Goal: Navigation & Orientation: Understand site structure

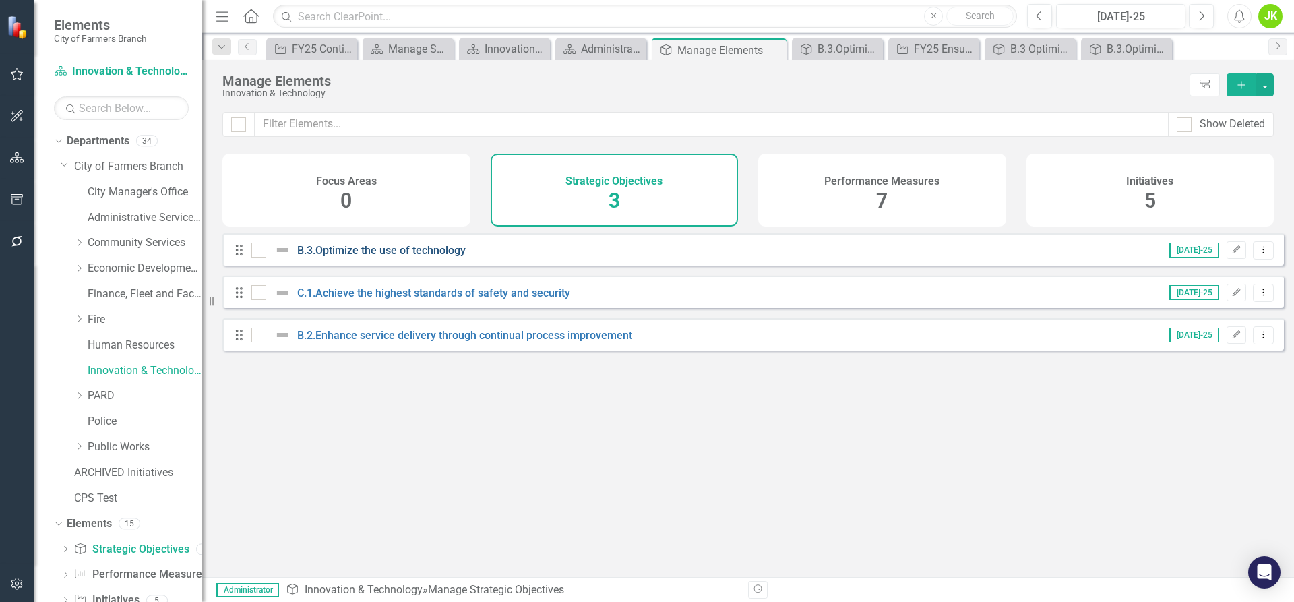
click at [411, 257] on link "B.3.Optimize the use of technology" at bounding box center [381, 250] width 169 height 13
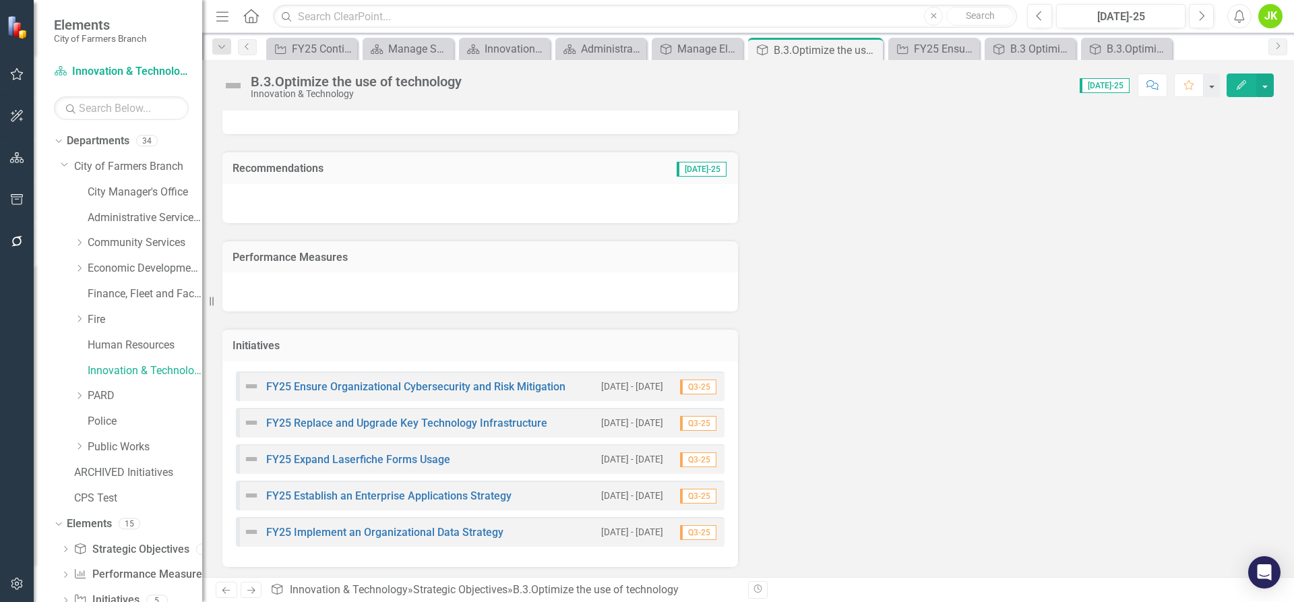
scroll to position [141, 0]
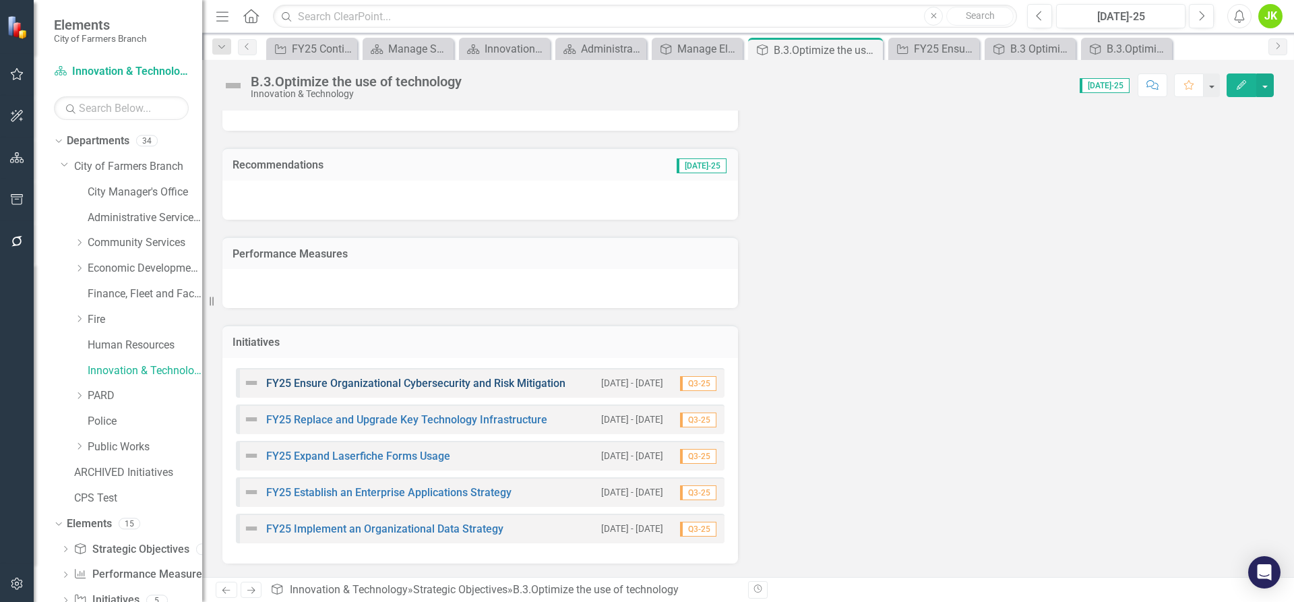
click at [415, 382] on link "FY25 Ensure Organizational Cybersecurity and Risk Mitigation" at bounding box center [415, 383] width 299 height 13
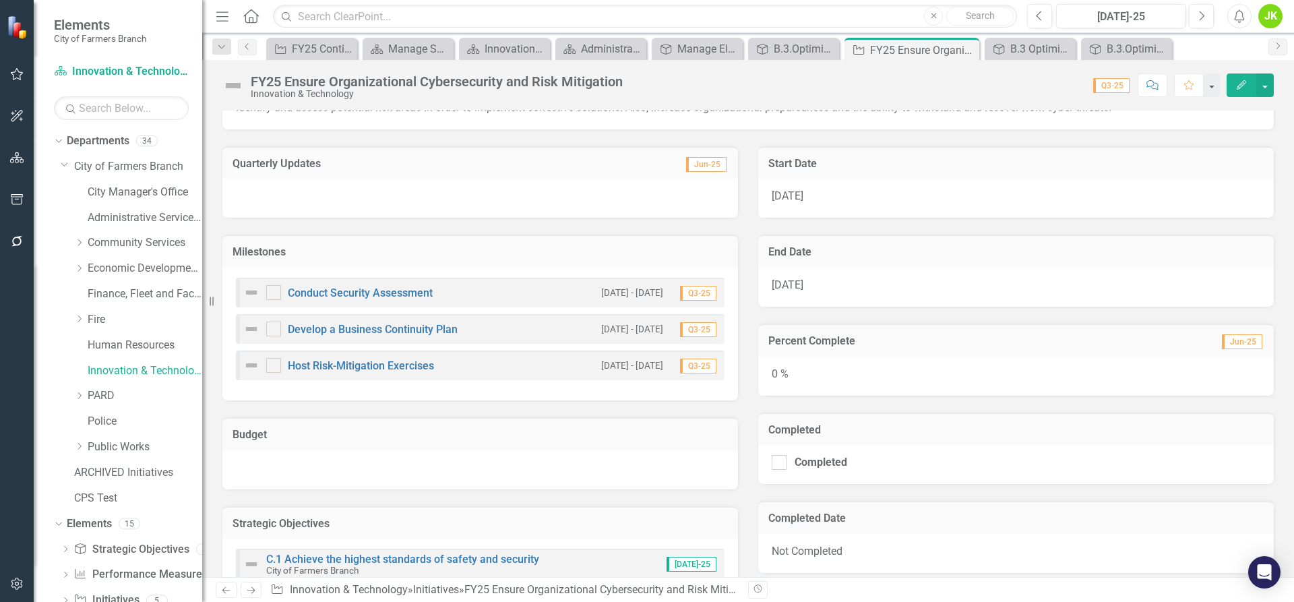
scroll to position [270, 0]
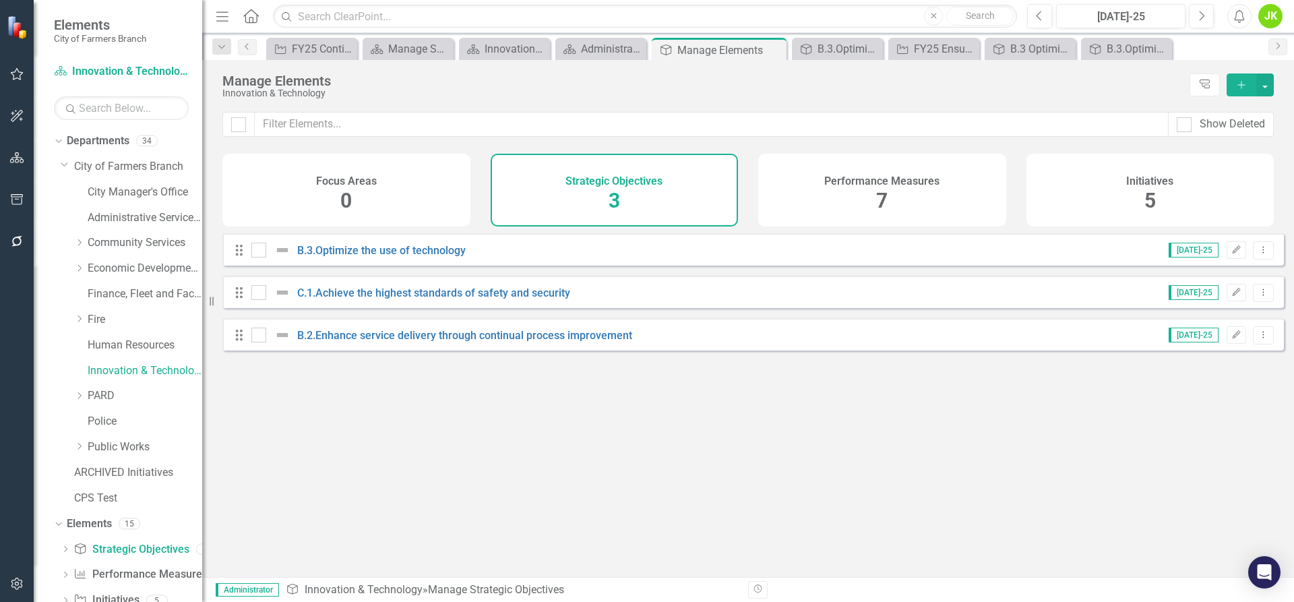
click at [883, 198] on span "7" at bounding box center [881, 201] width 11 height 24
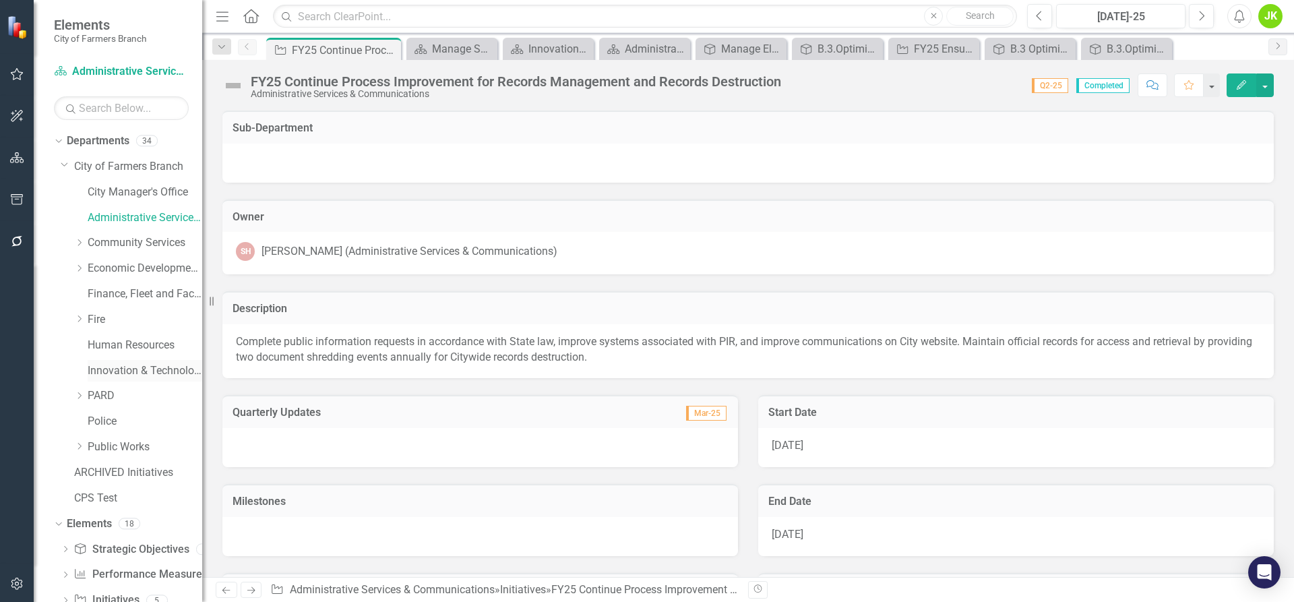
click at [118, 371] on link "Innovation & Technology" at bounding box center [145, 371] width 115 height 16
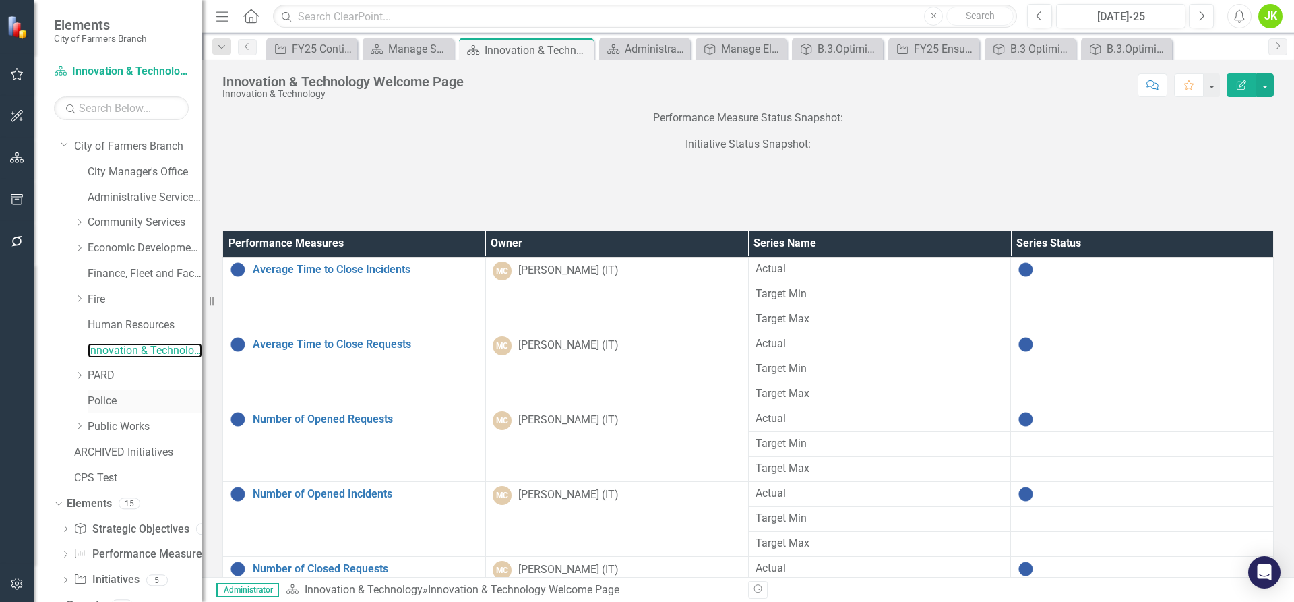
scroll to position [38, 0]
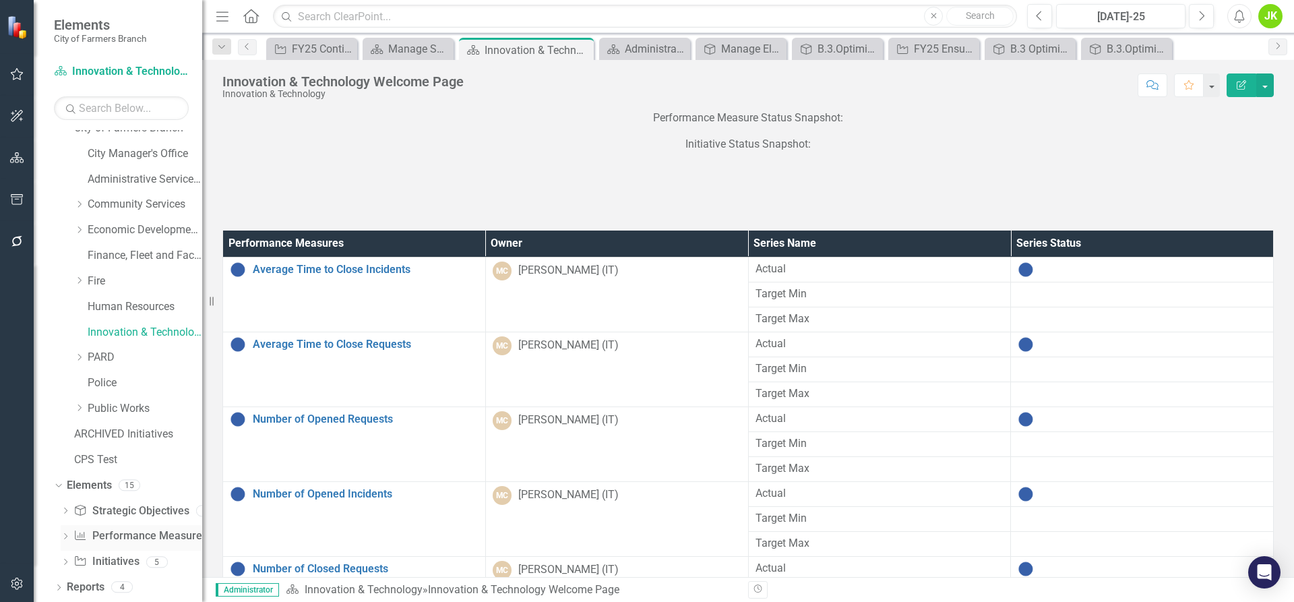
click at [142, 539] on link "Performance Measure Performance Measures" at bounding box center [139, 536] width 133 height 16
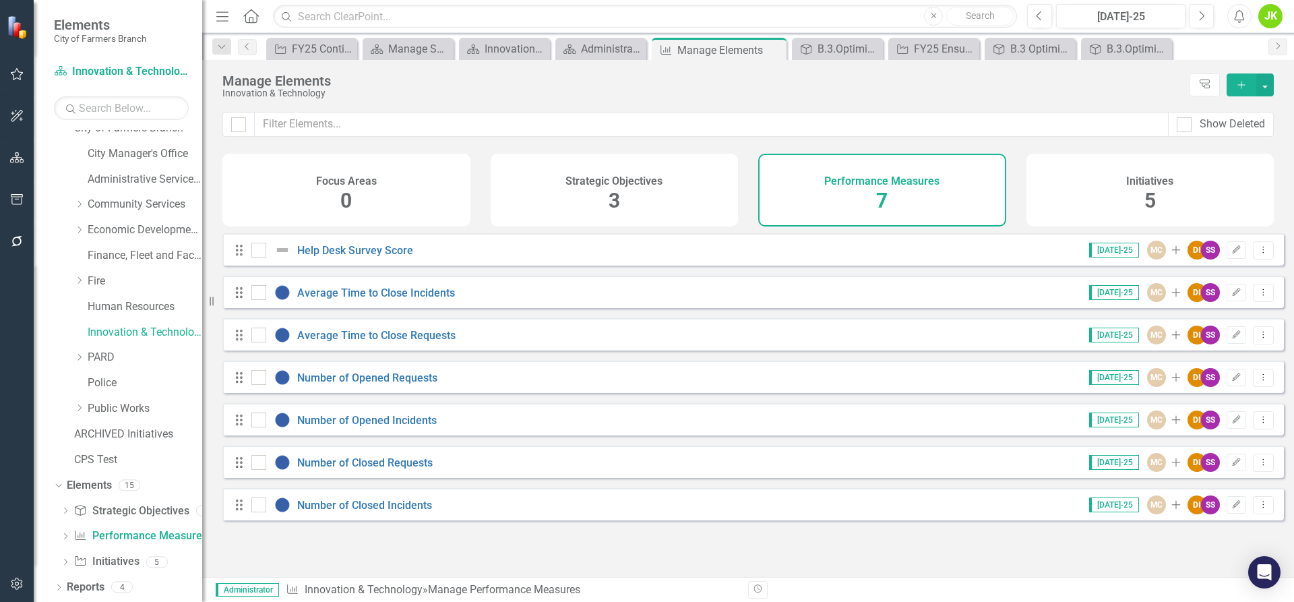
click at [570, 195] on div "Strategic Objectives 3" at bounding box center [615, 190] width 248 height 73
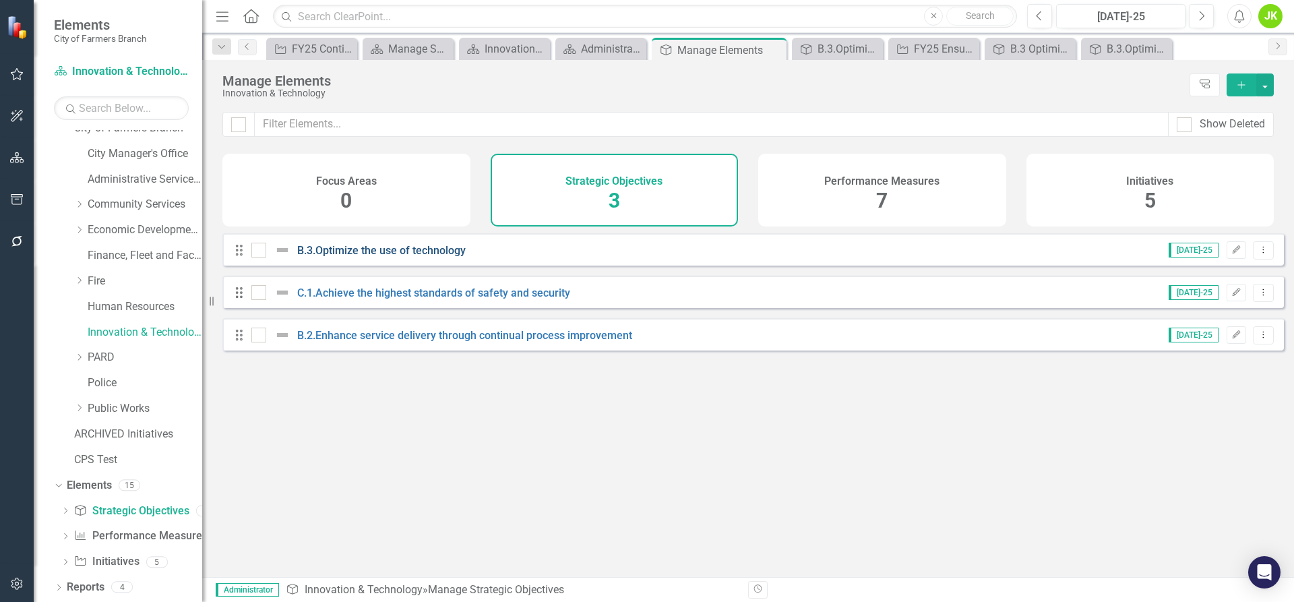
click at [447, 257] on link "B.3.Optimize the use of technology" at bounding box center [381, 250] width 169 height 13
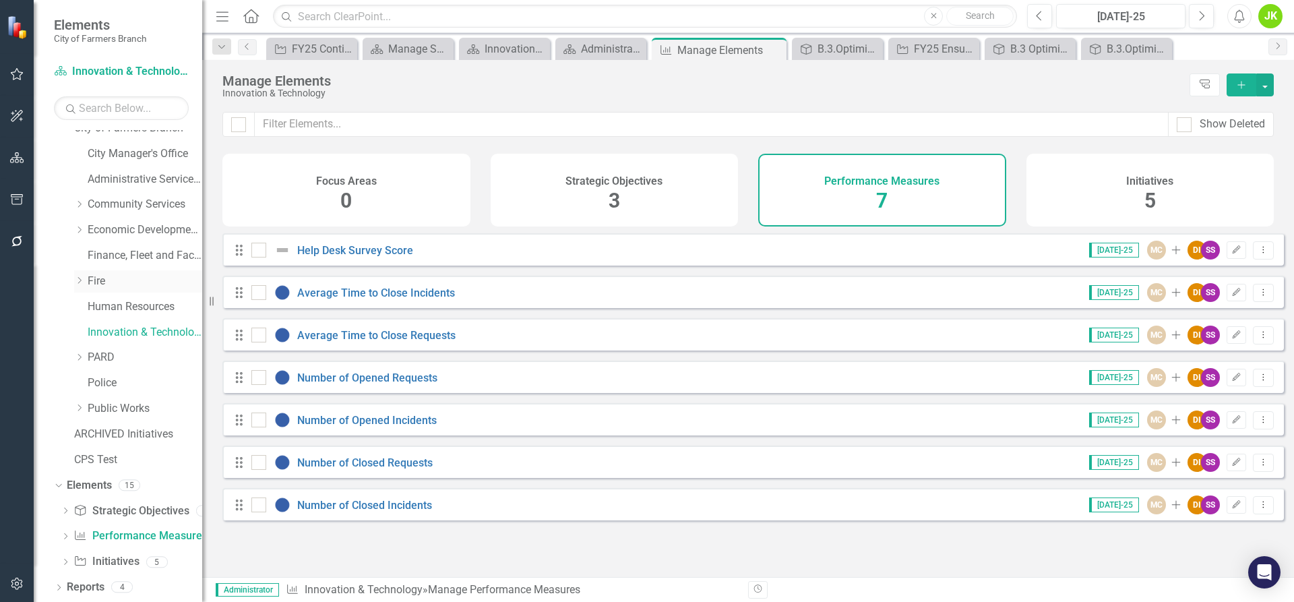
click at [88, 282] on link "Fire" at bounding box center [145, 282] width 115 height 16
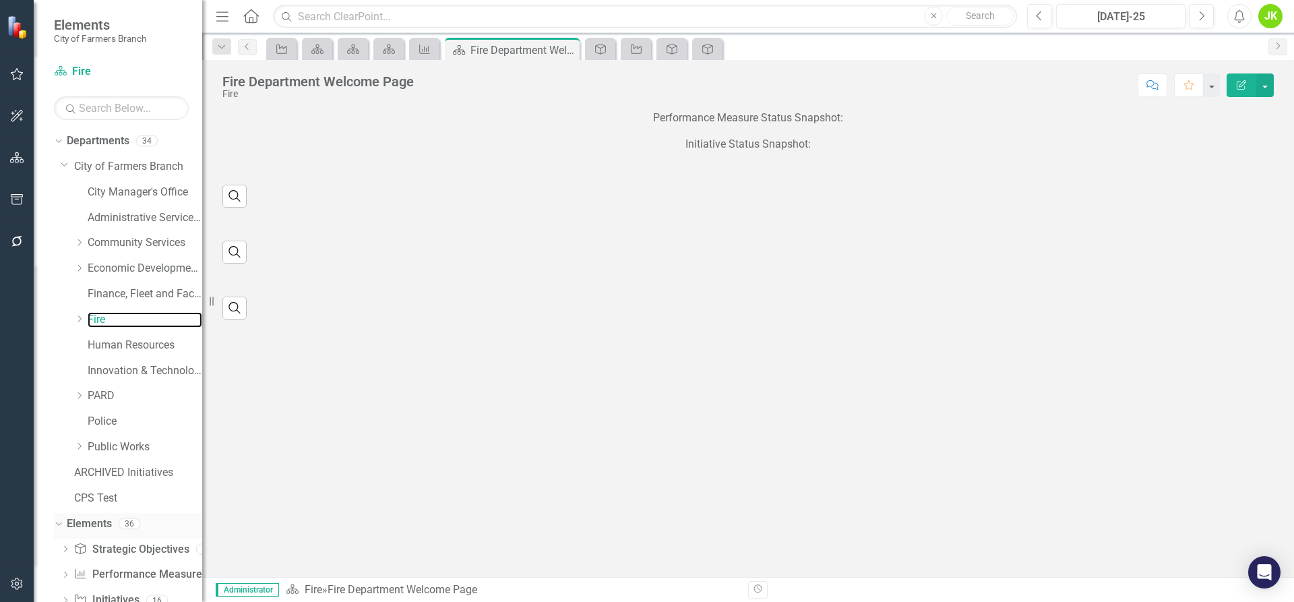
scroll to position [38, 0]
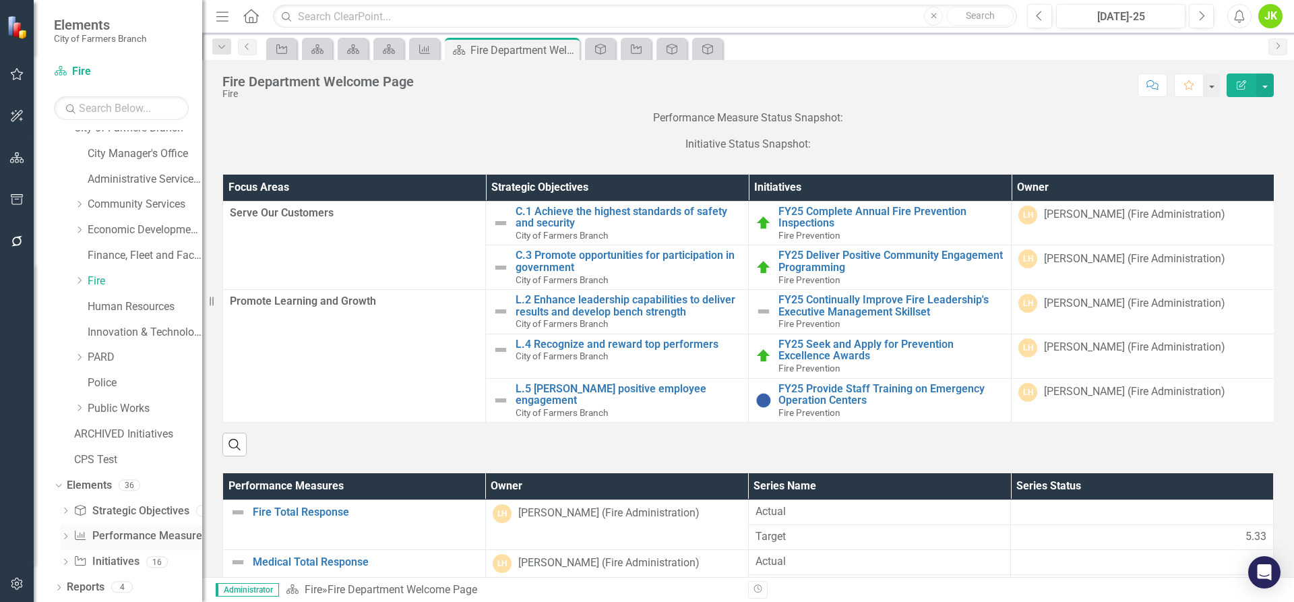
click at [130, 535] on link "Performance Measure Performance Measures" at bounding box center [139, 536] width 133 height 16
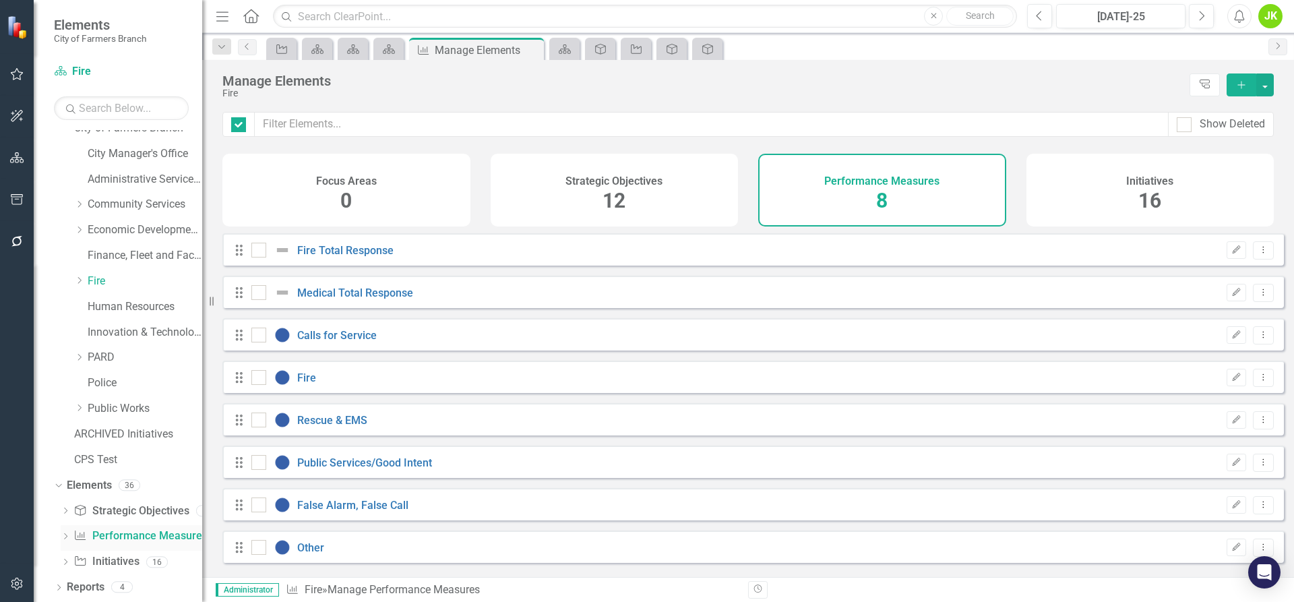
checkbox input "false"
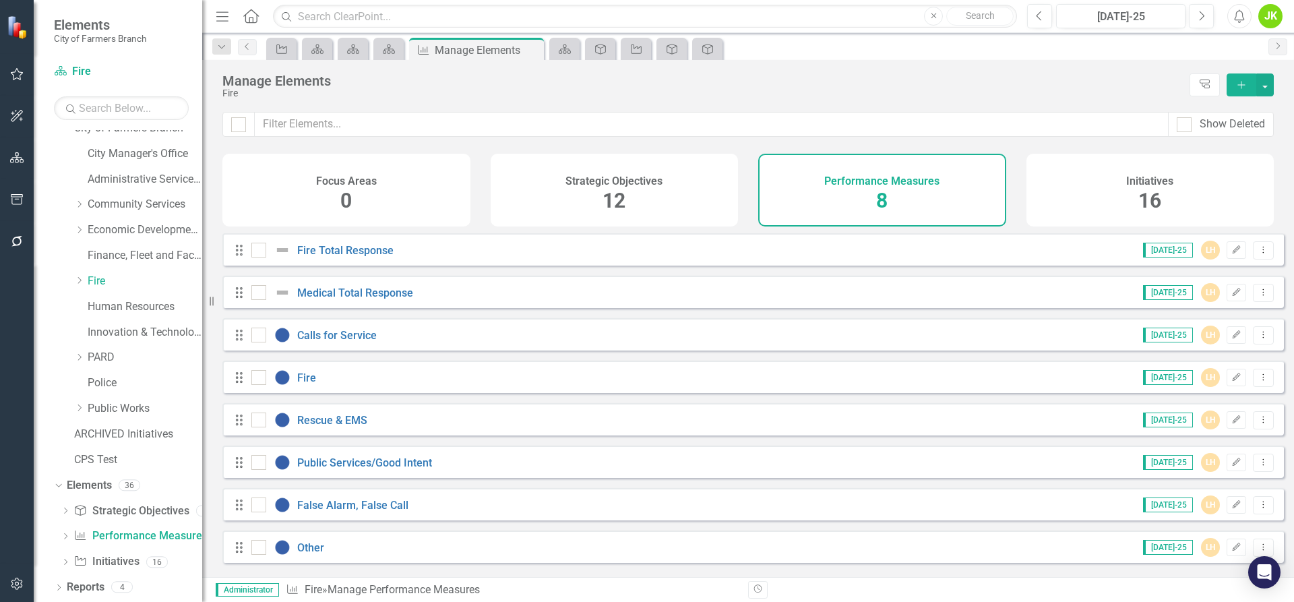
click at [861, 194] on div "Performance Measures 8" at bounding box center [882, 190] width 248 height 73
click at [618, 205] on span "12" at bounding box center [614, 201] width 23 height 24
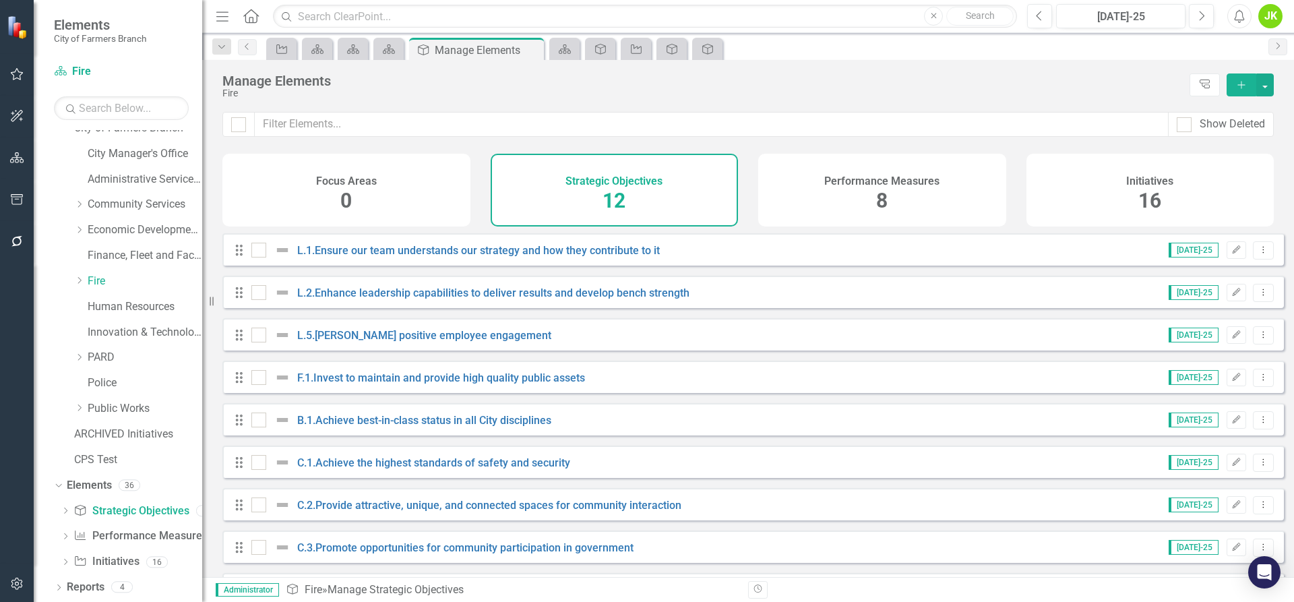
click at [1184, 258] on span "[DATE]-25" at bounding box center [1194, 250] width 50 height 15
click at [566, 257] on link "L.1.Ensure our team understands our strategy and how they contribute to it" at bounding box center [478, 250] width 363 height 13
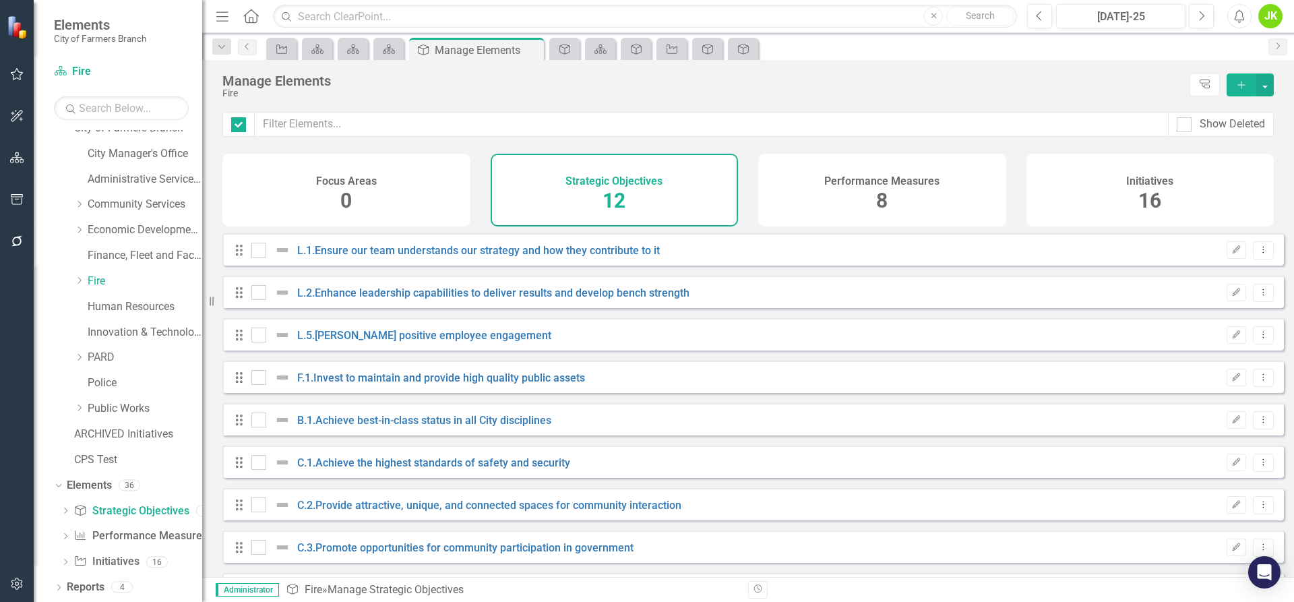
checkbox input "false"
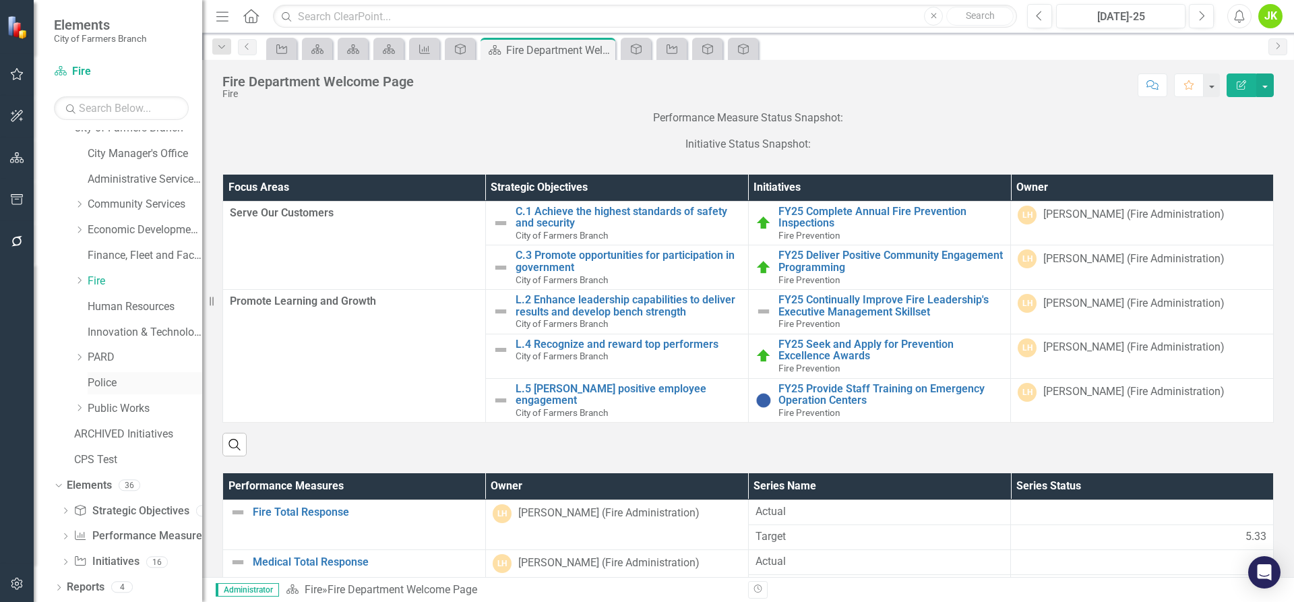
click at [105, 382] on link "Police" at bounding box center [145, 383] width 115 height 16
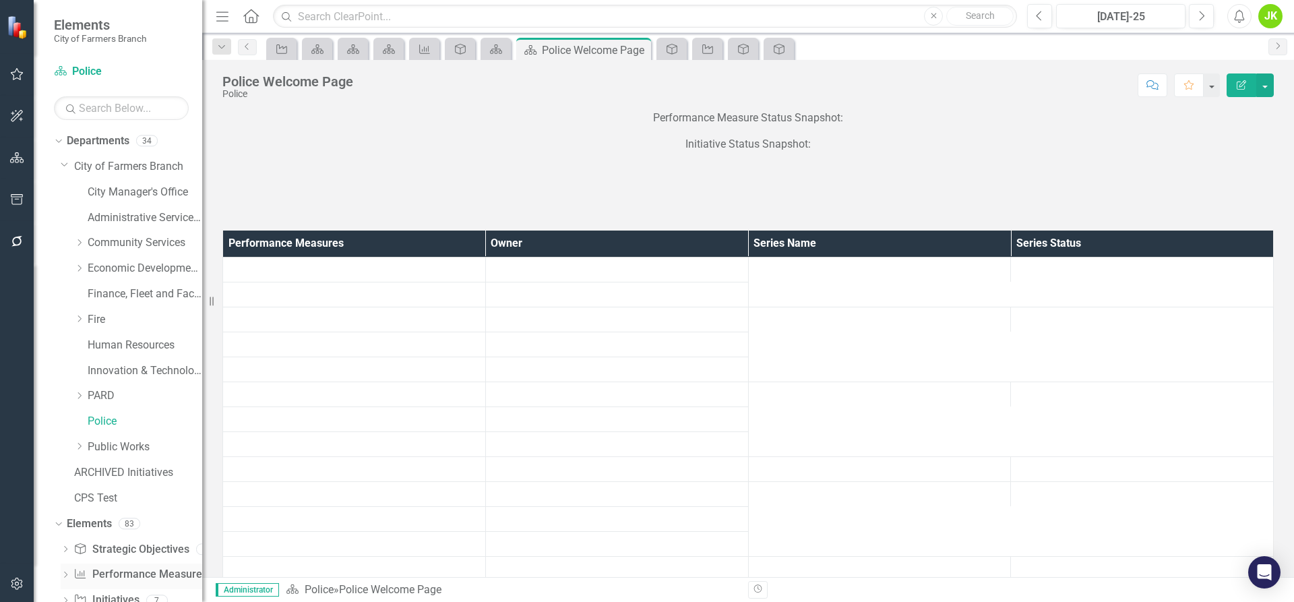
click at [145, 572] on link "Performance Measure Performance Measures" at bounding box center [139, 575] width 133 height 16
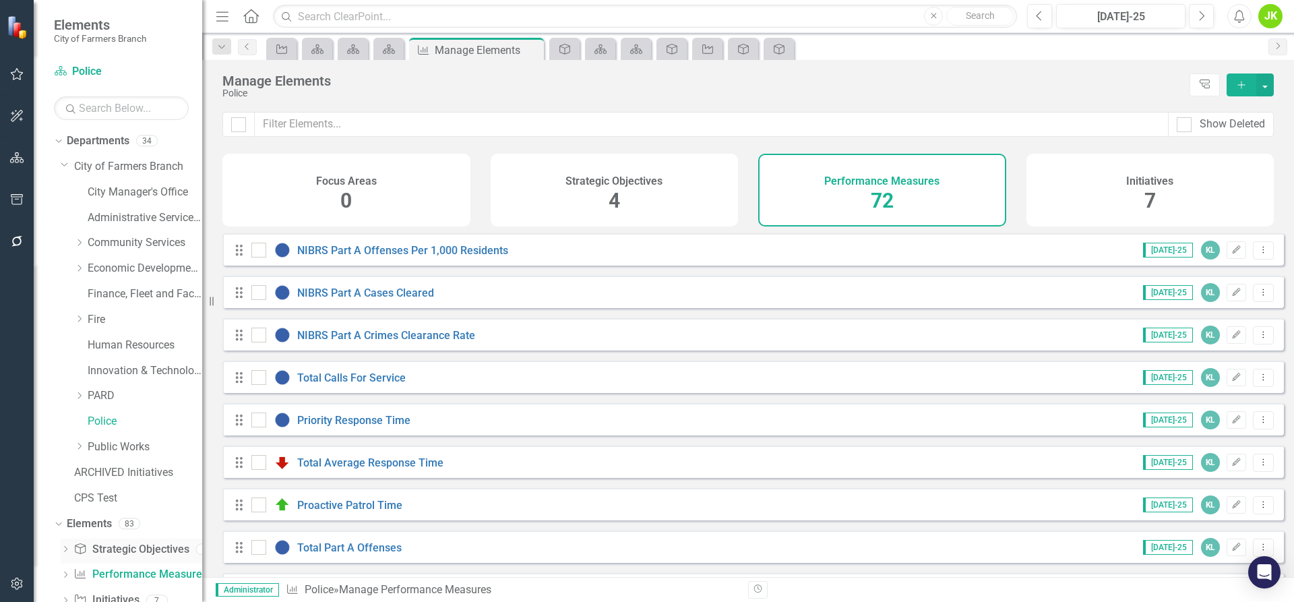
click at [128, 553] on link "Strategic Objective Strategic Objectives" at bounding box center [130, 550] width 115 height 16
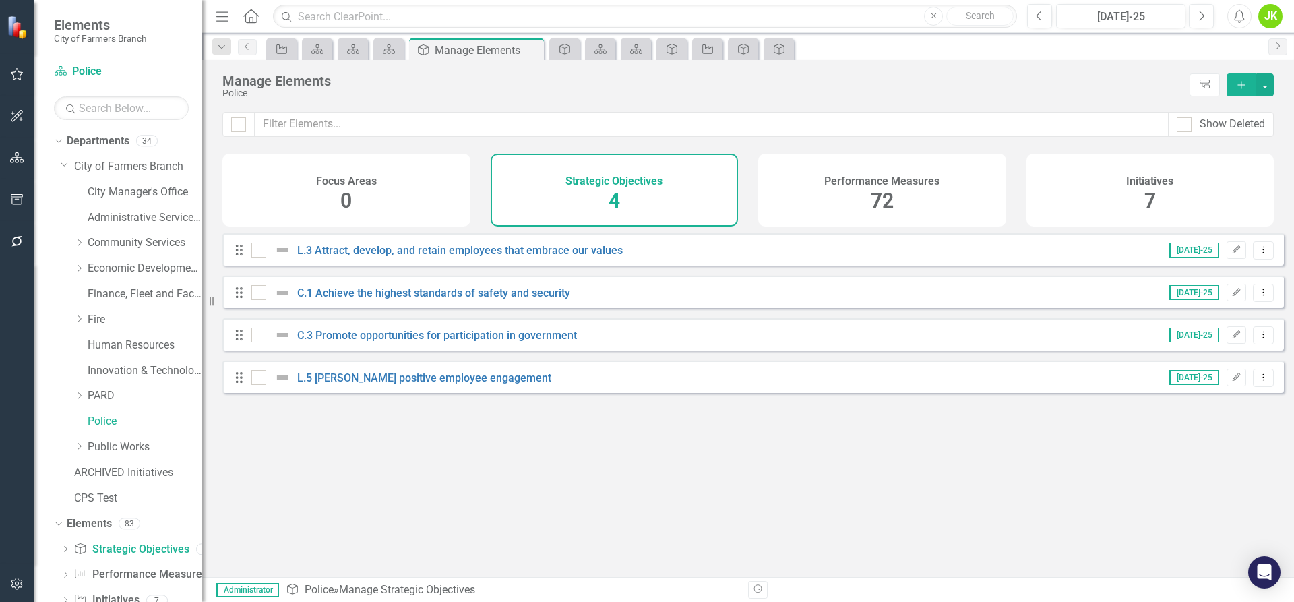
click at [660, 188] on div "Strategic Objectives 4" at bounding box center [615, 190] width 248 height 73
click at [129, 575] on link "Performance Measure Performance Measures" at bounding box center [139, 575] width 133 height 16
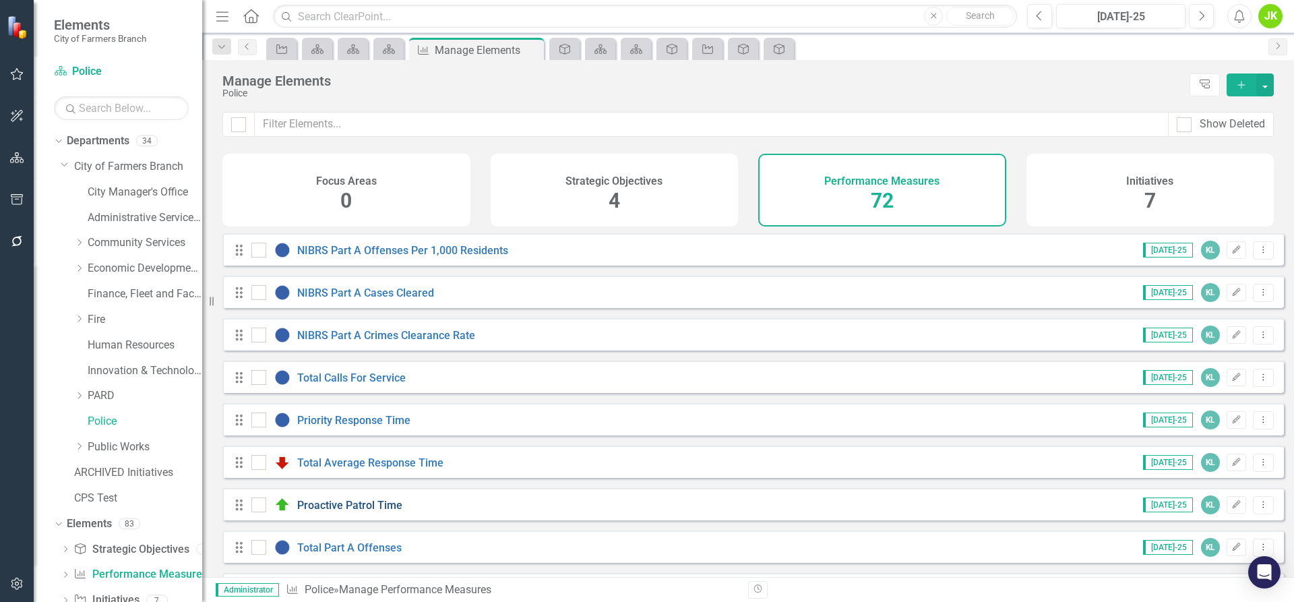
click at [385, 512] on link "Proactive Patrol Time" at bounding box center [349, 505] width 105 height 13
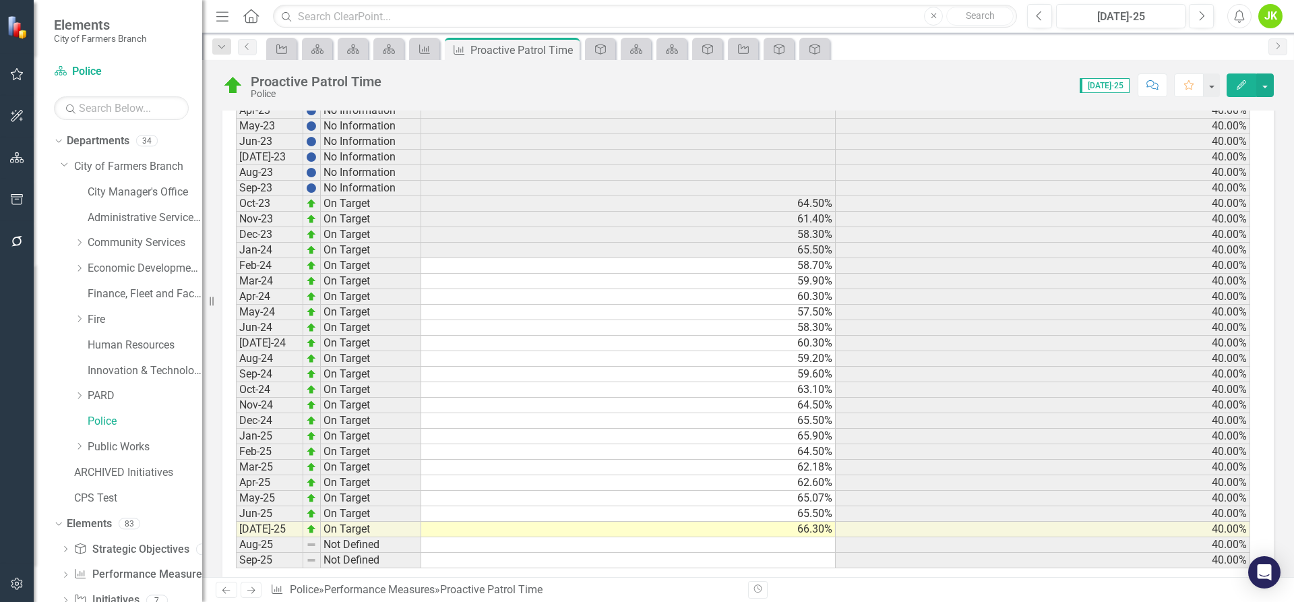
scroll to position [662, 0]
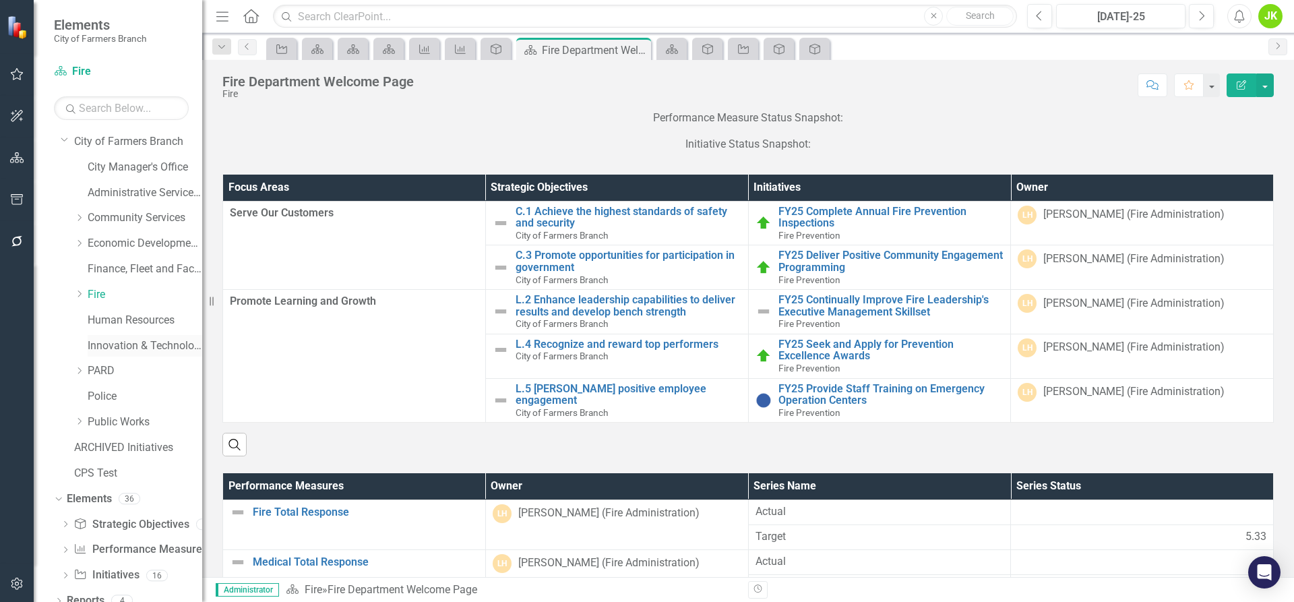
scroll to position [38, 0]
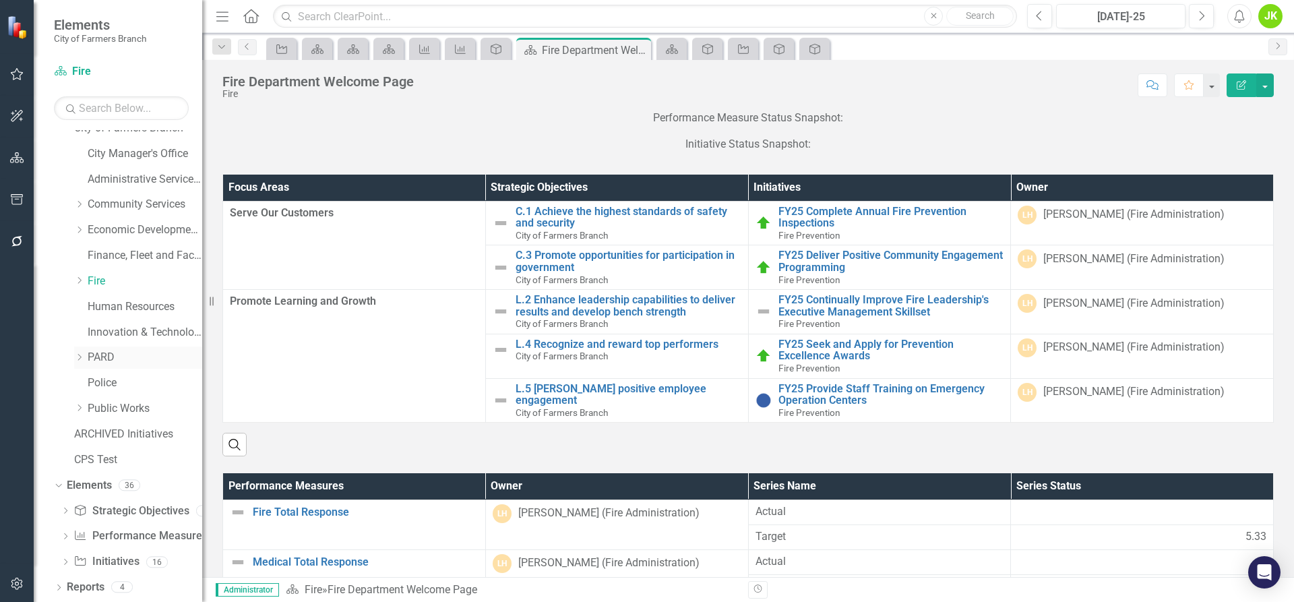
click at [85, 359] on div "Dropdown" at bounding box center [80, 357] width 13 height 11
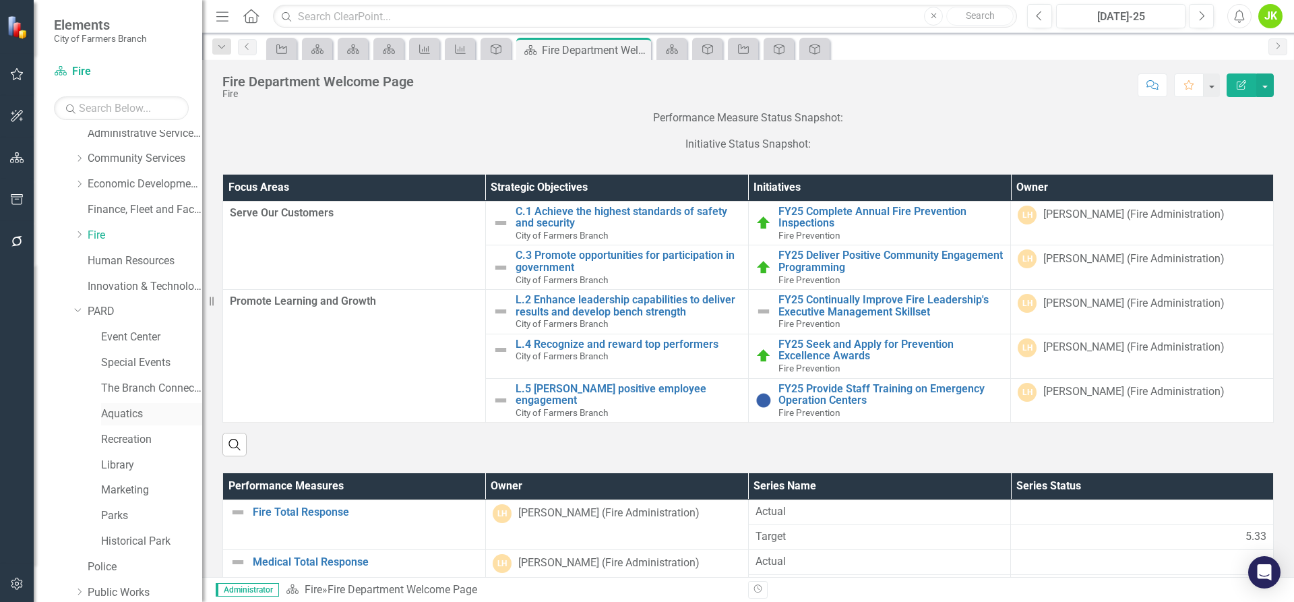
scroll to position [106, 0]
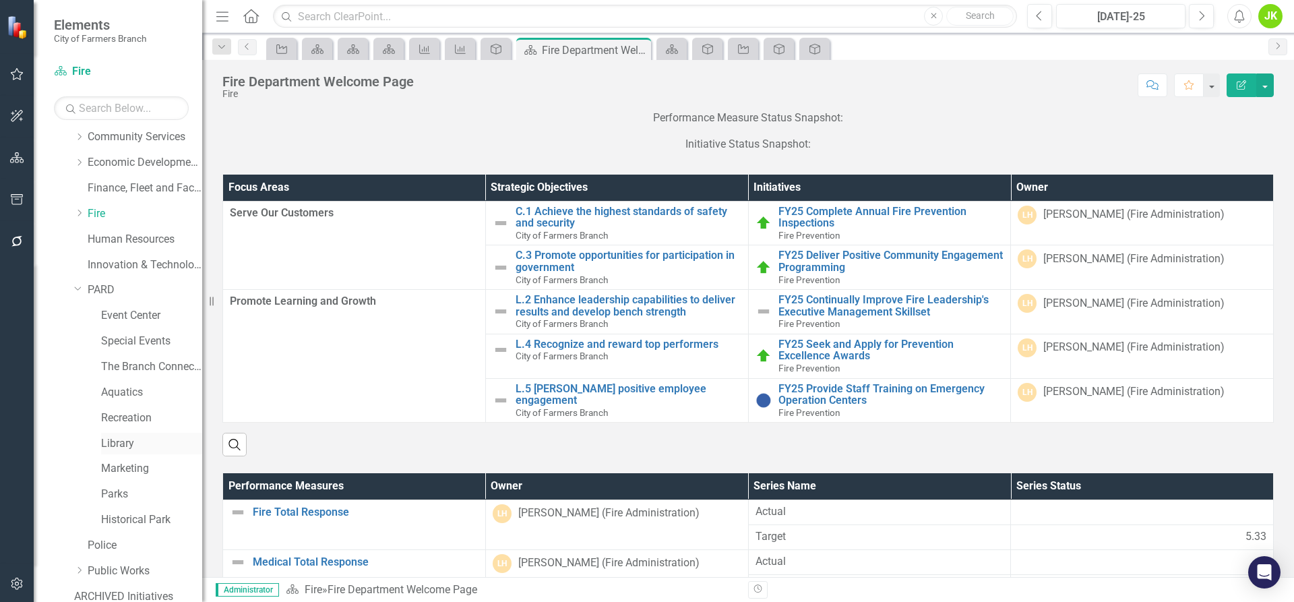
click at [129, 444] on link "Library" at bounding box center [151, 444] width 101 height 16
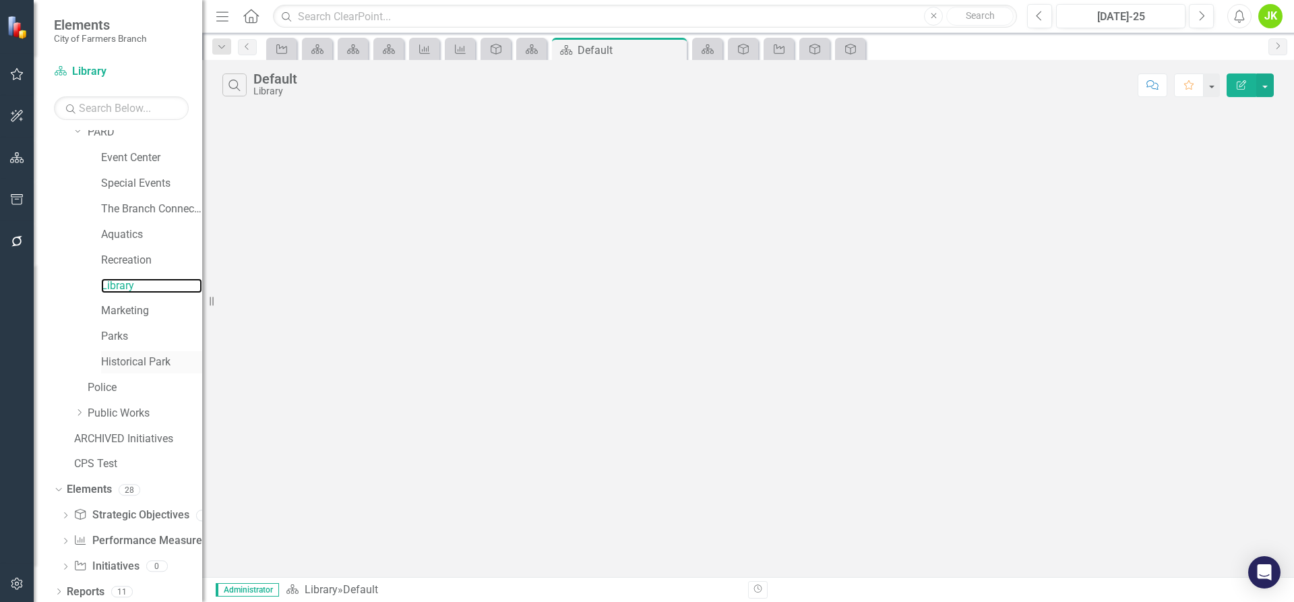
scroll to position [268, 0]
click at [139, 509] on link "Strategic Objective Strategic Objectives" at bounding box center [130, 512] width 115 height 16
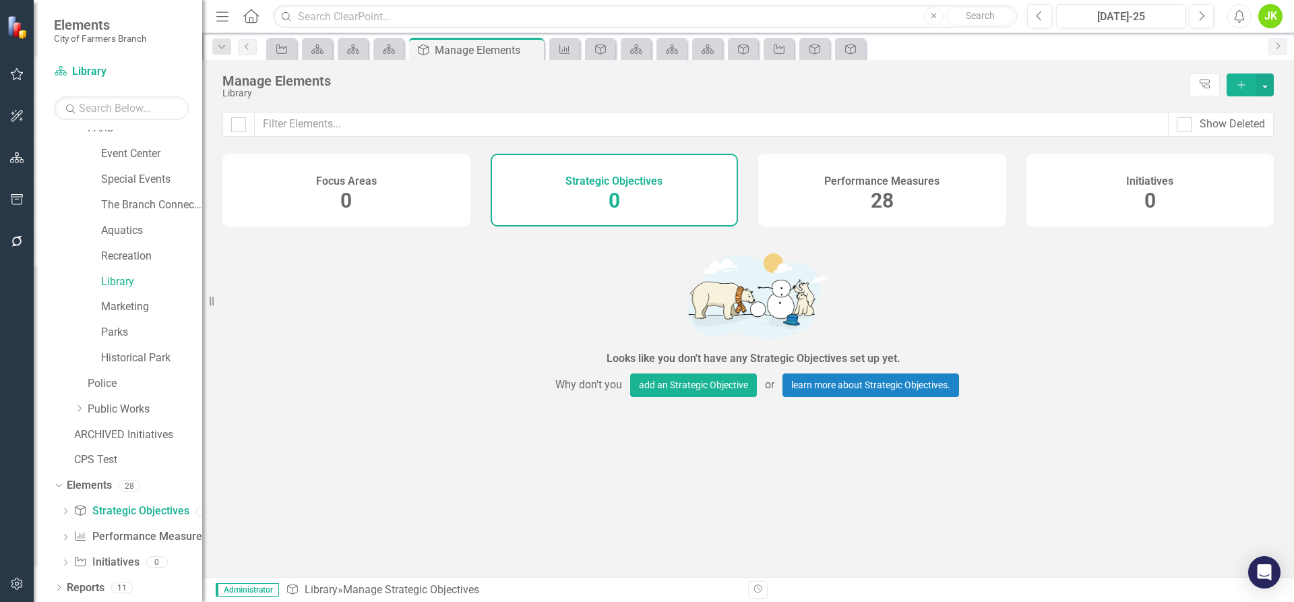
click at [915, 197] on div "Performance Measures 28" at bounding box center [882, 190] width 248 height 73
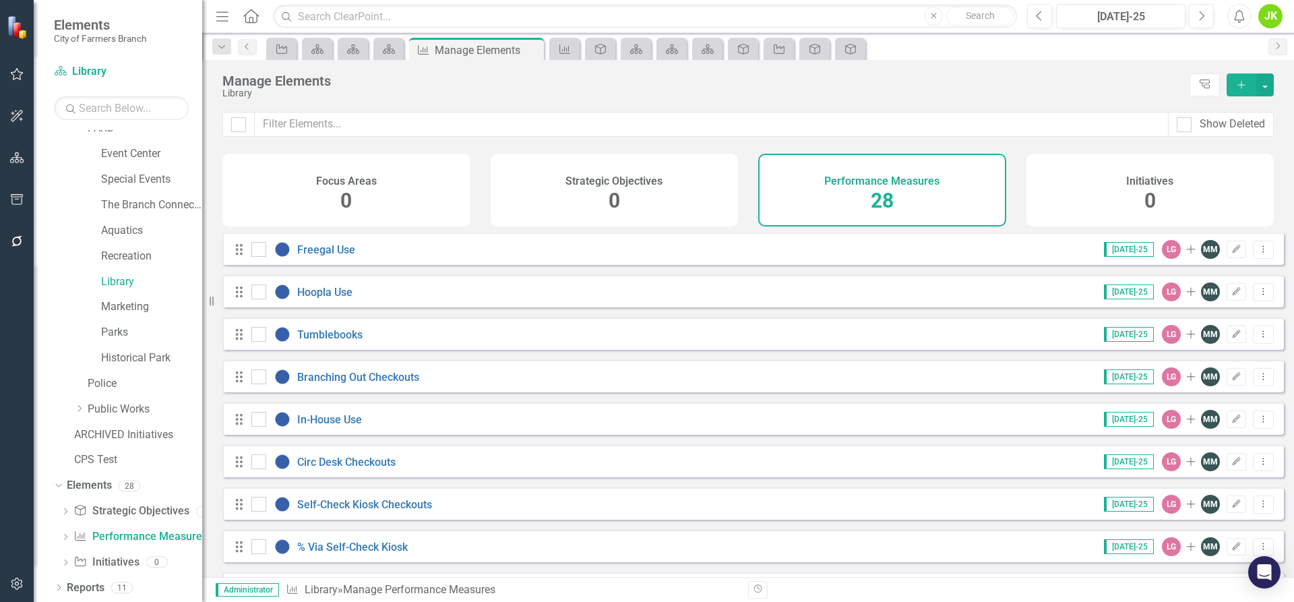
scroll to position [721, 0]
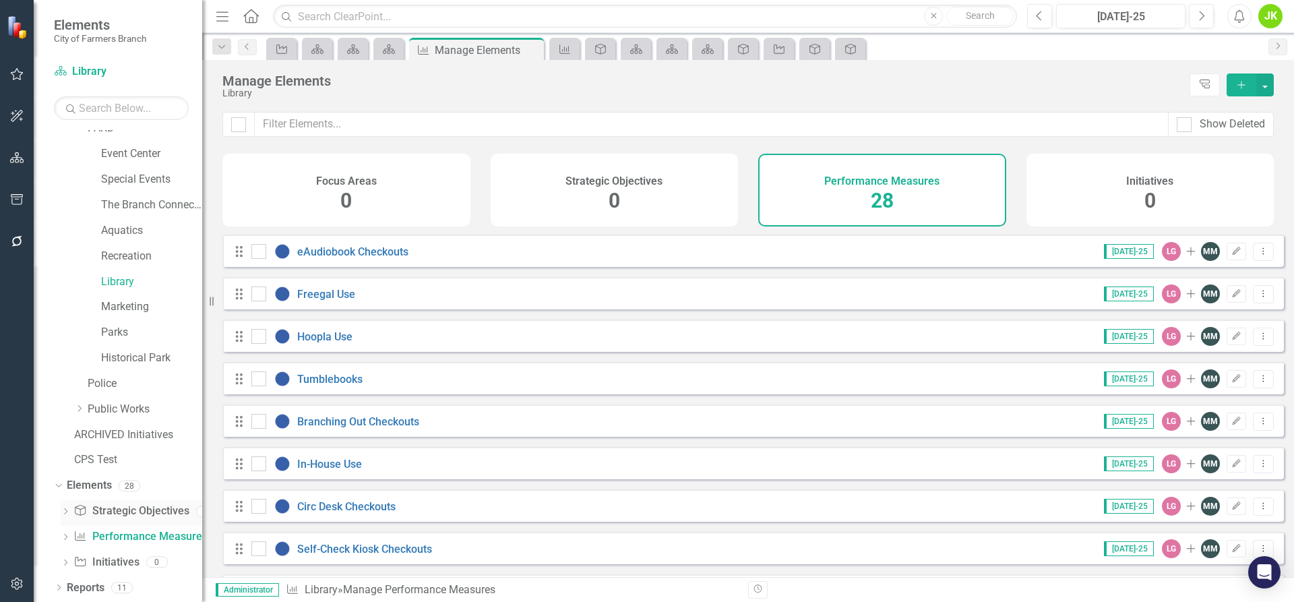
click at [137, 504] on link "Strategic Objective Strategic Objectives" at bounding box center [130, 512] width 115 height 16
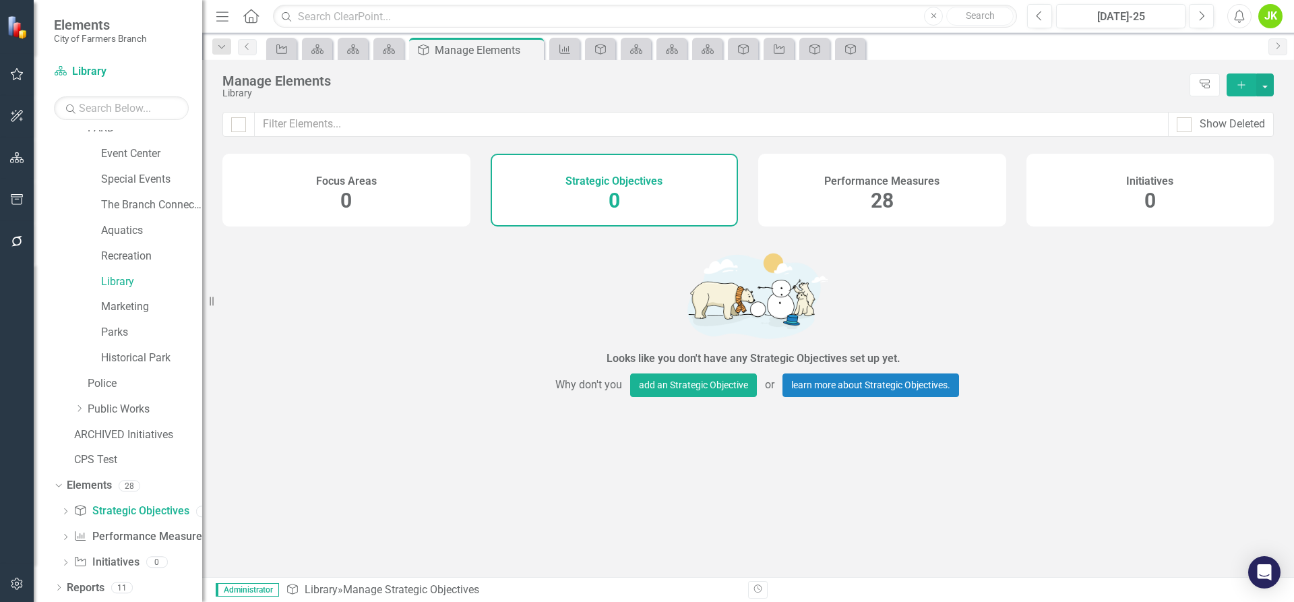
click at [826, 192] on div "Performance Measures 28" at bounding box center [882, 190] width 248 height 73
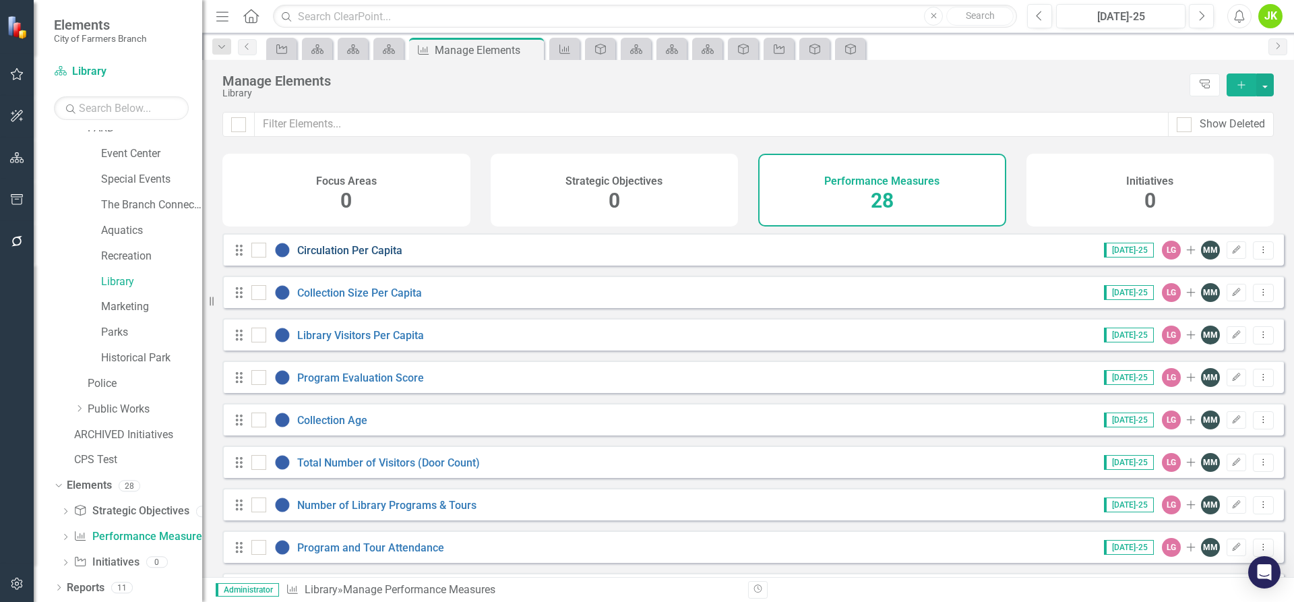
click at [344, 257] on link "Circulation Per Capita" at bounding box center [349, 250] width 105 height 13
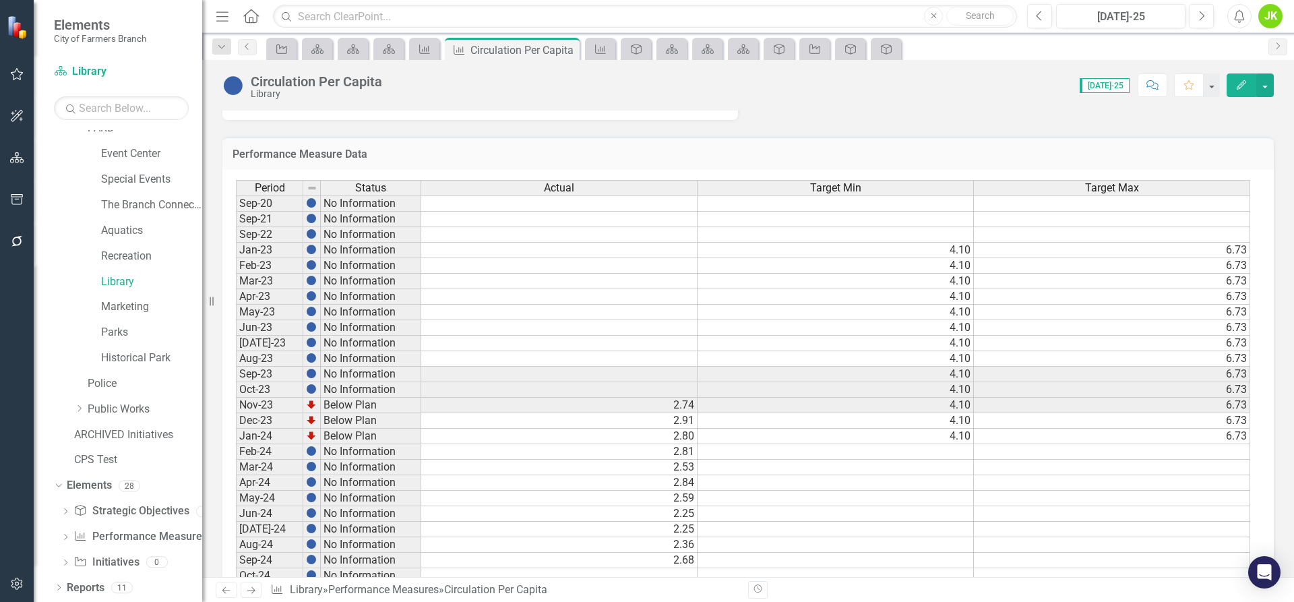
scroll to position [404, 0]
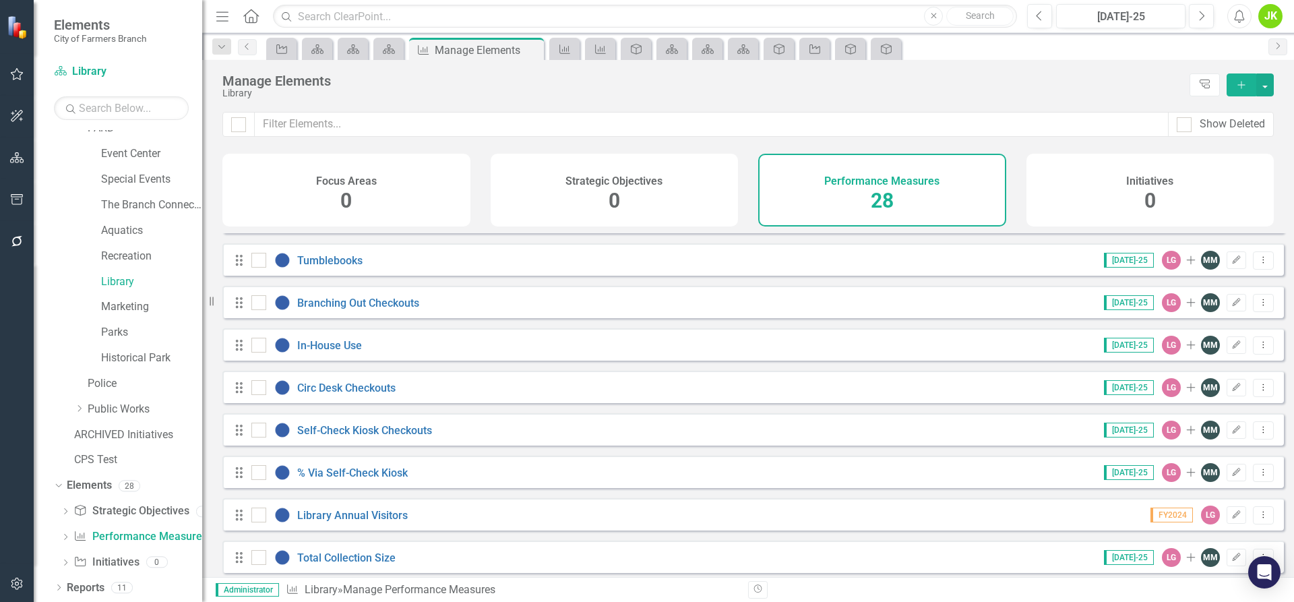
scroll to position [855, 0]
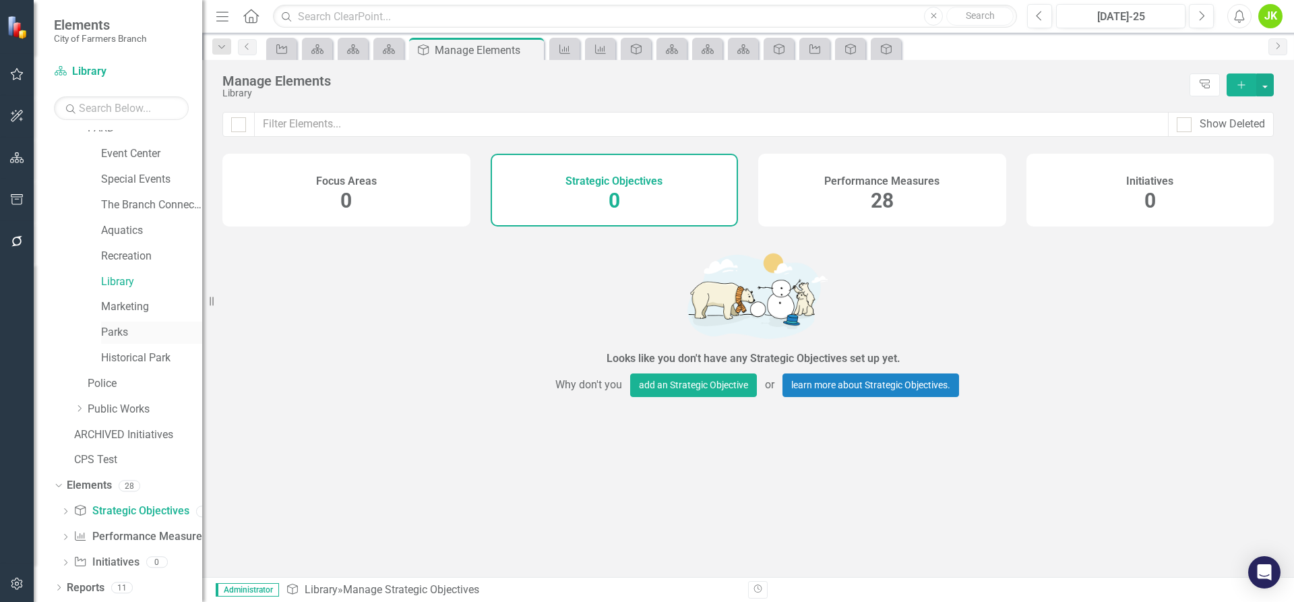
click at [126, 332] on link "Parks" at bounding box center [151, 333] width 101 height 16
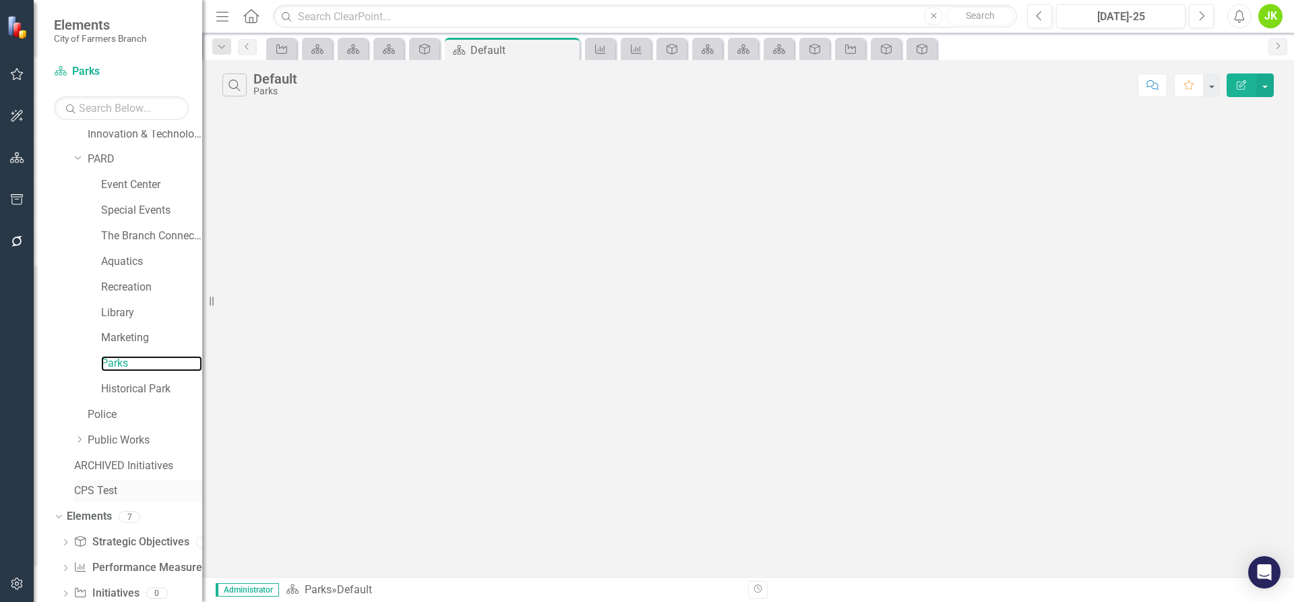
scroll to position [268, 0]
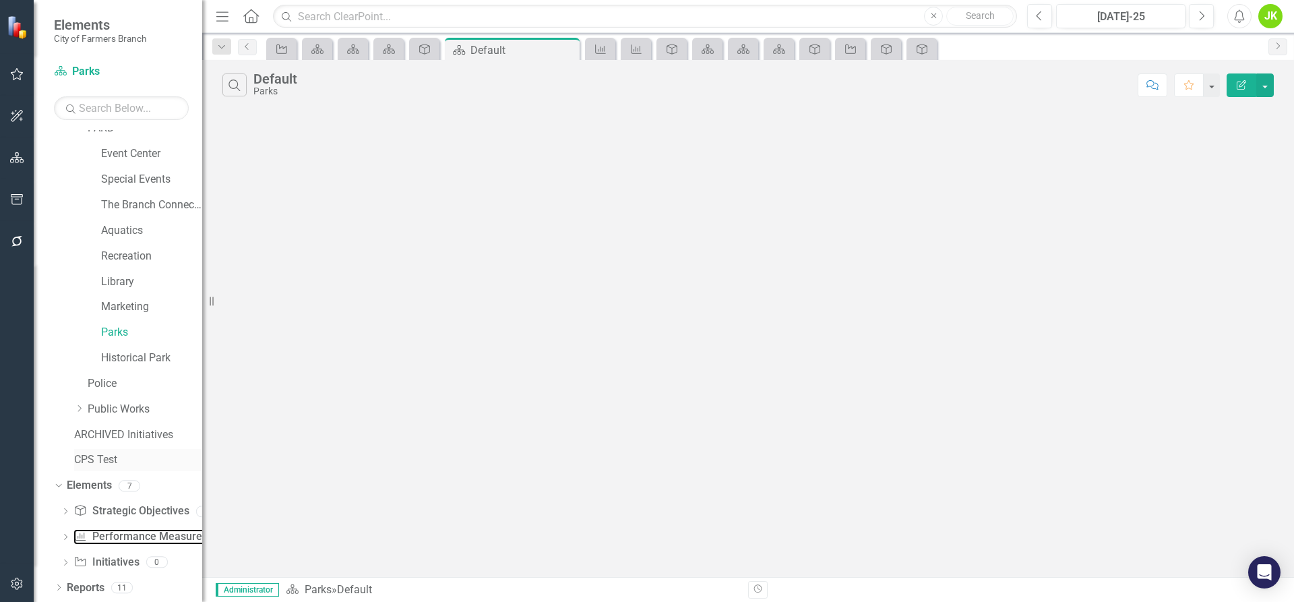
click at [125, 538] on link "Performance Measure Performance Measures" at bounding box center [139, 537] width 133 height 16
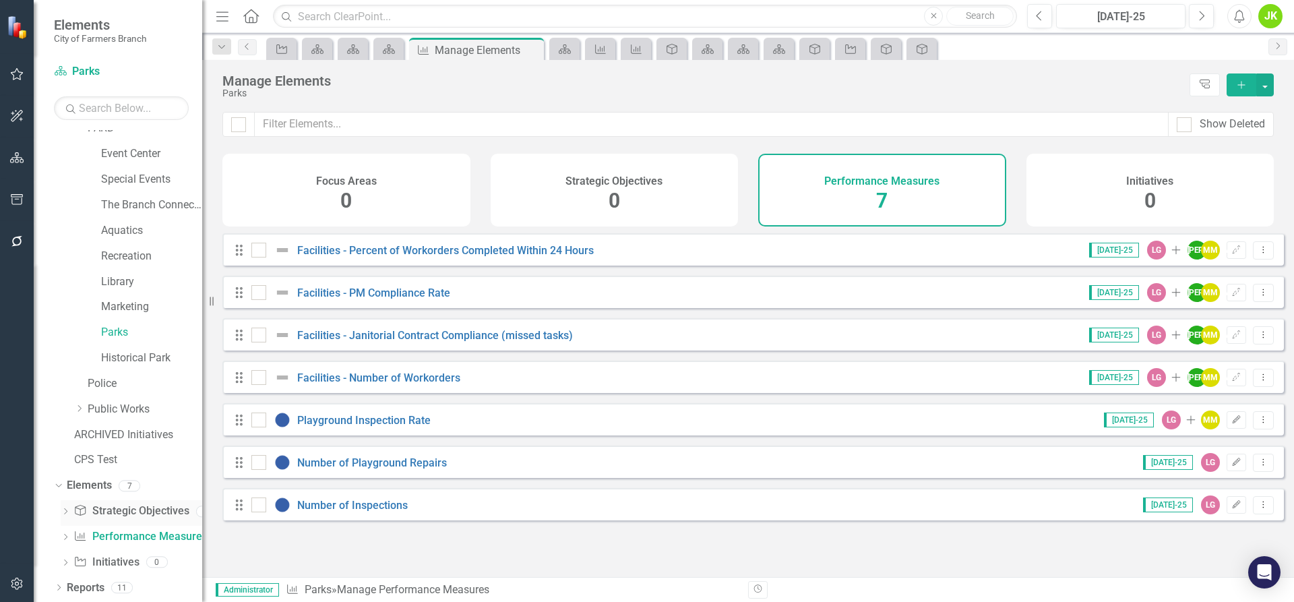
click at [136, 516] on link "Strategic Objective Strategic Objectives" at bounding box center [130, 512] width 115 height 16
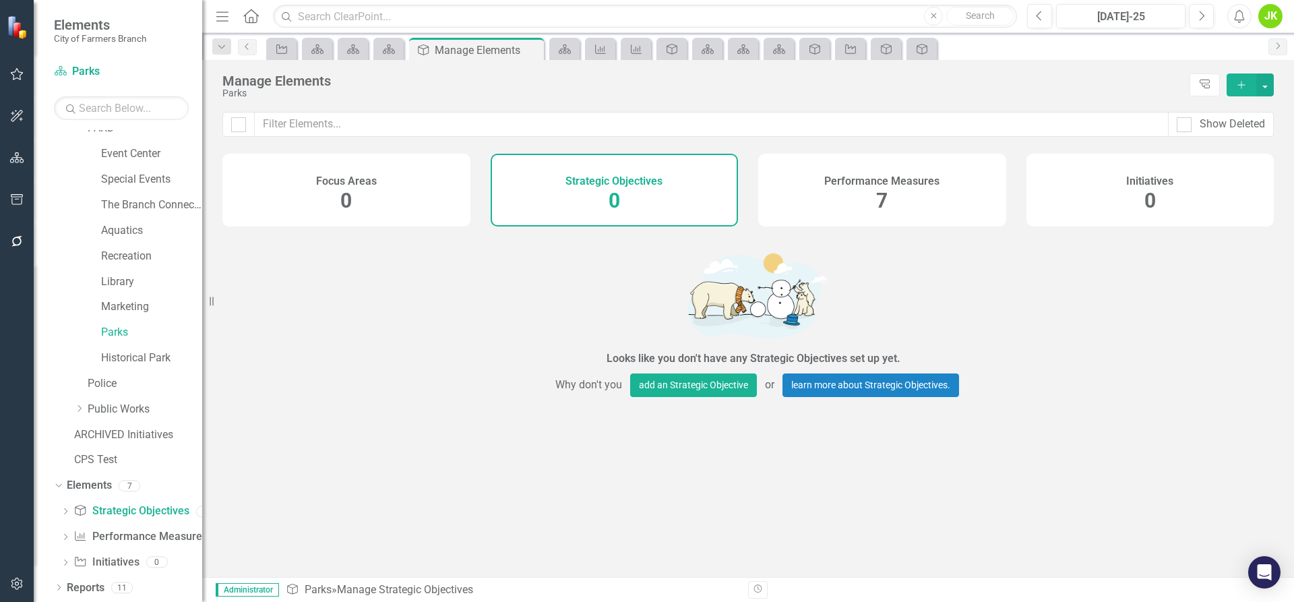
click at [843, 192] on div "Performance Measures 7" at bounding box center [882, 190] width 248 height 73
click at [122, 354] on link "Historical Park" at bounding box center [151, 359] width 101 height 16
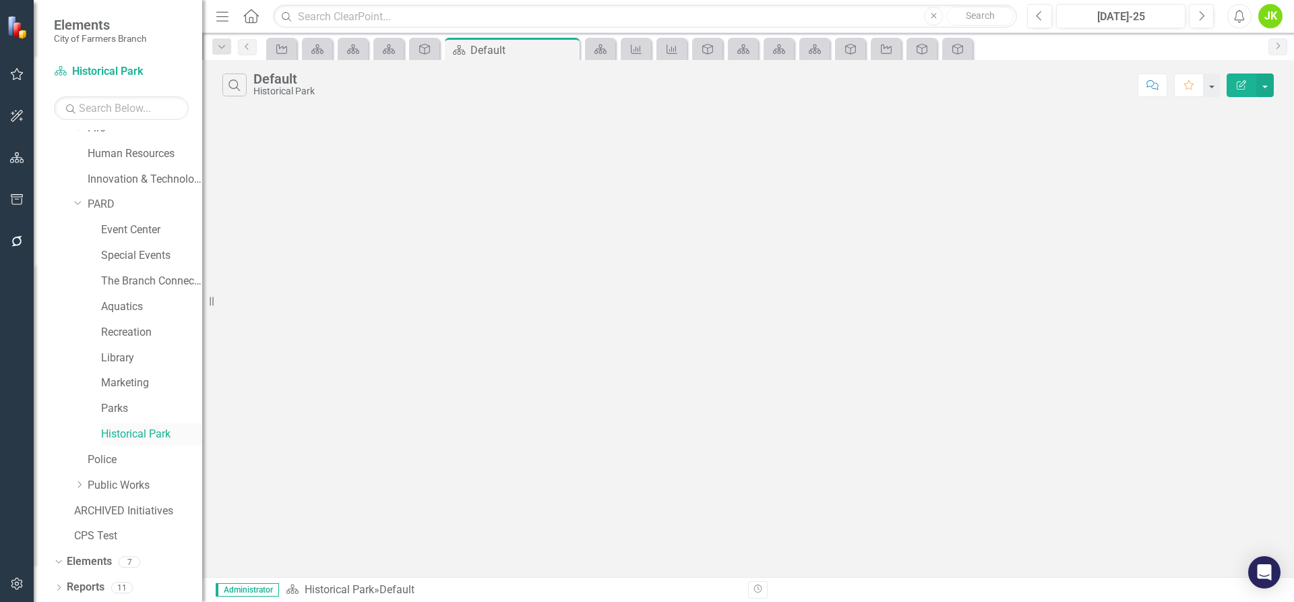
scroll to position [191, 0]
click at [126, 291] on div "The Branch Connection" at bounding box center [151, 281] width 101 height 22
click at [123, 274] on link "The Branch Connection" at bounding box center [151, 282] width 101 height 16
click at [130, 306] on link "Aquatics" at bounding box center [151, 307] width 101 height 16
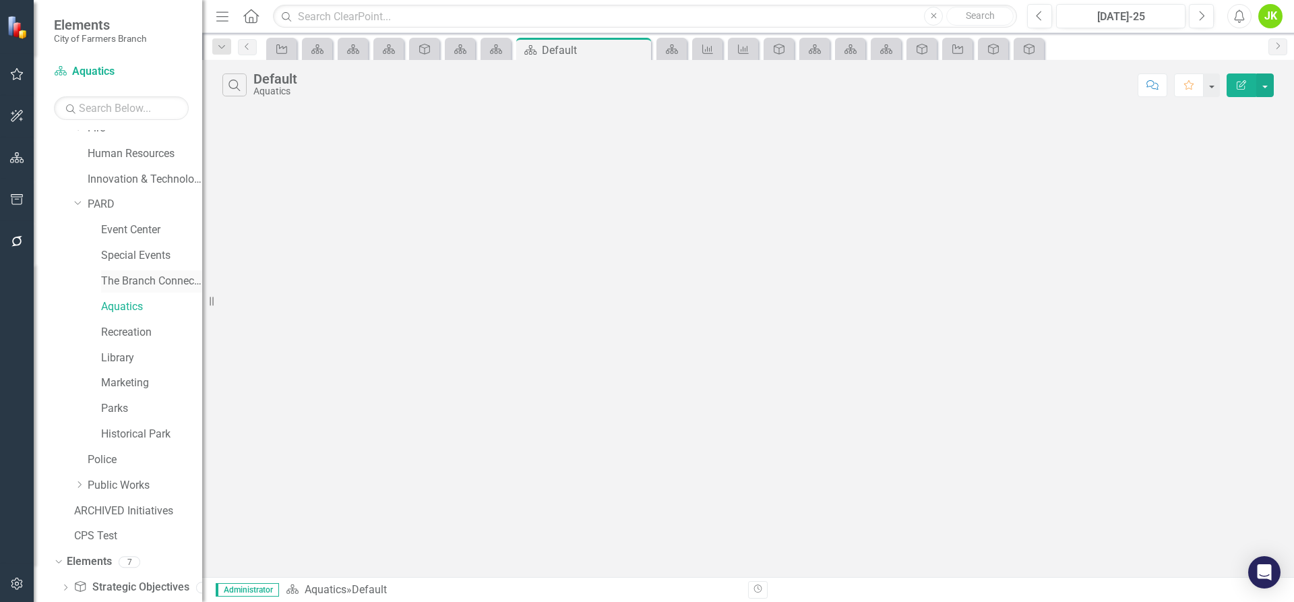
click at [129, 276] on link "The Branch Connection" at bounding box center [151, 282] width 101 height 16
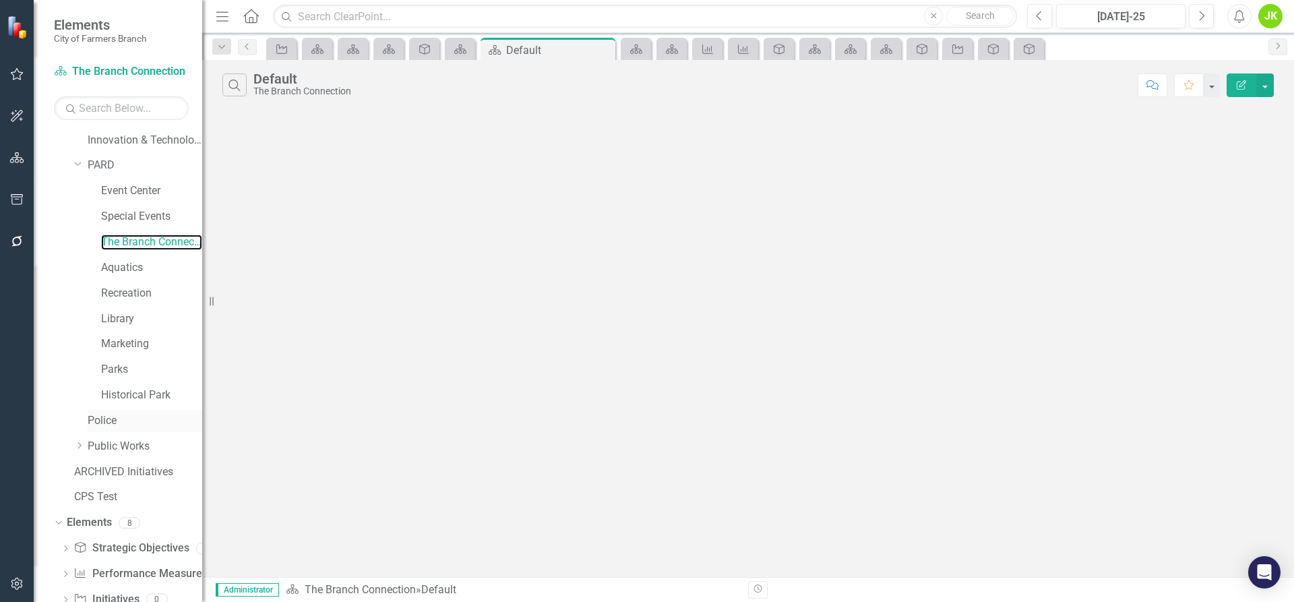
scroll to position [268, 0]
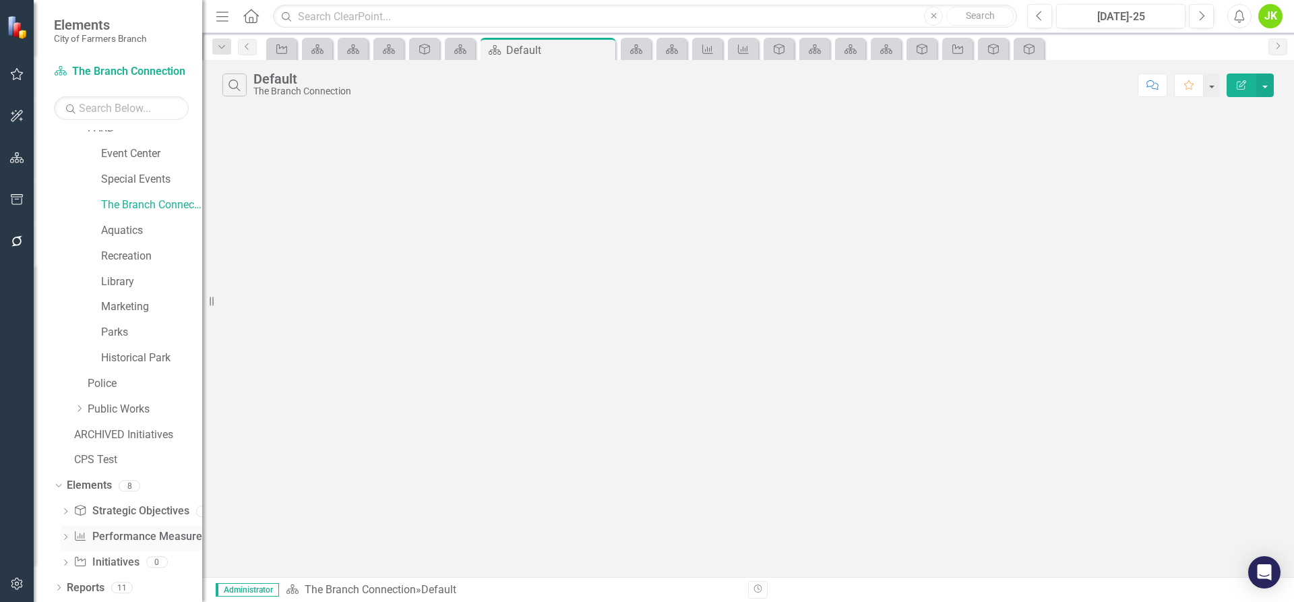
click at [132, 536] on link "Performance Measure Performance Measures" at bounding box center [139, 537] width 133 height 16
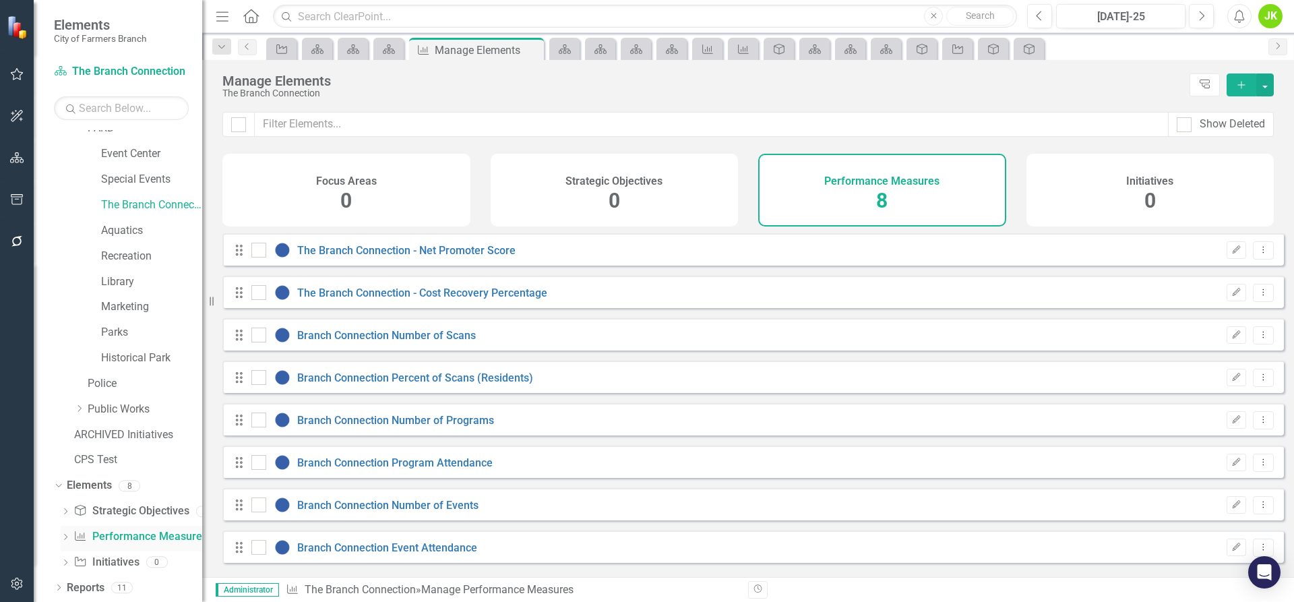
checkbox input "false"
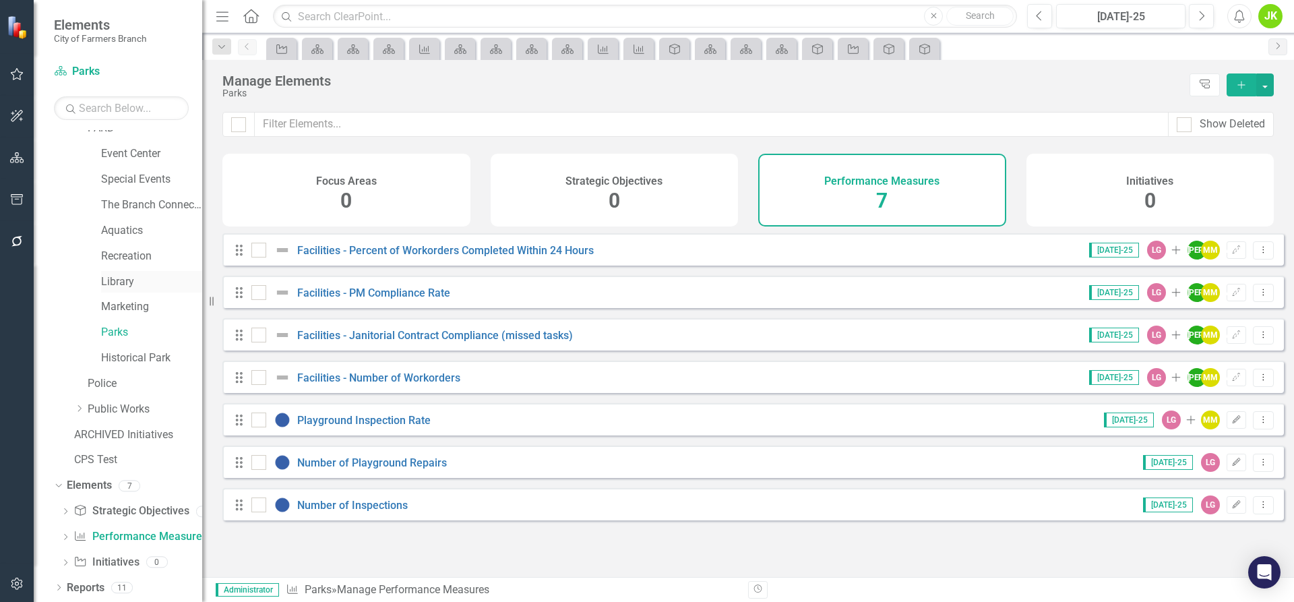
click at [119, 282] on link "Library" at bounding box center [151, 282] width 101 height 16
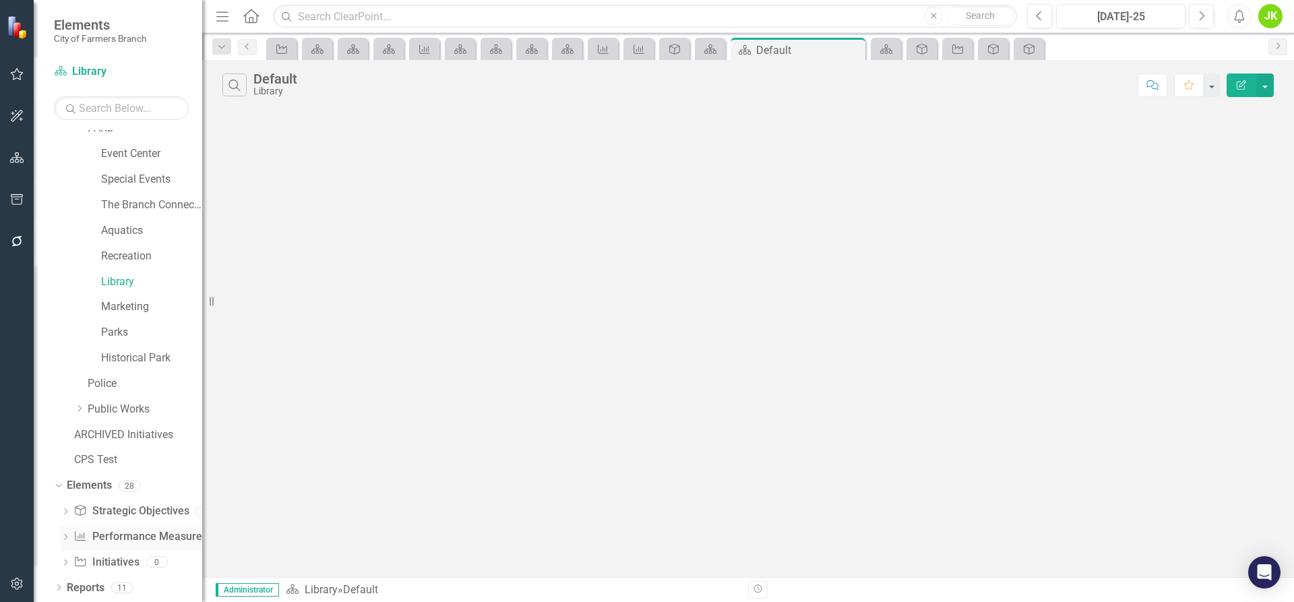
click at [129, 539] on link "Performance Measure Performance Measures" at bounding box center [139, 537] width 133 height 16
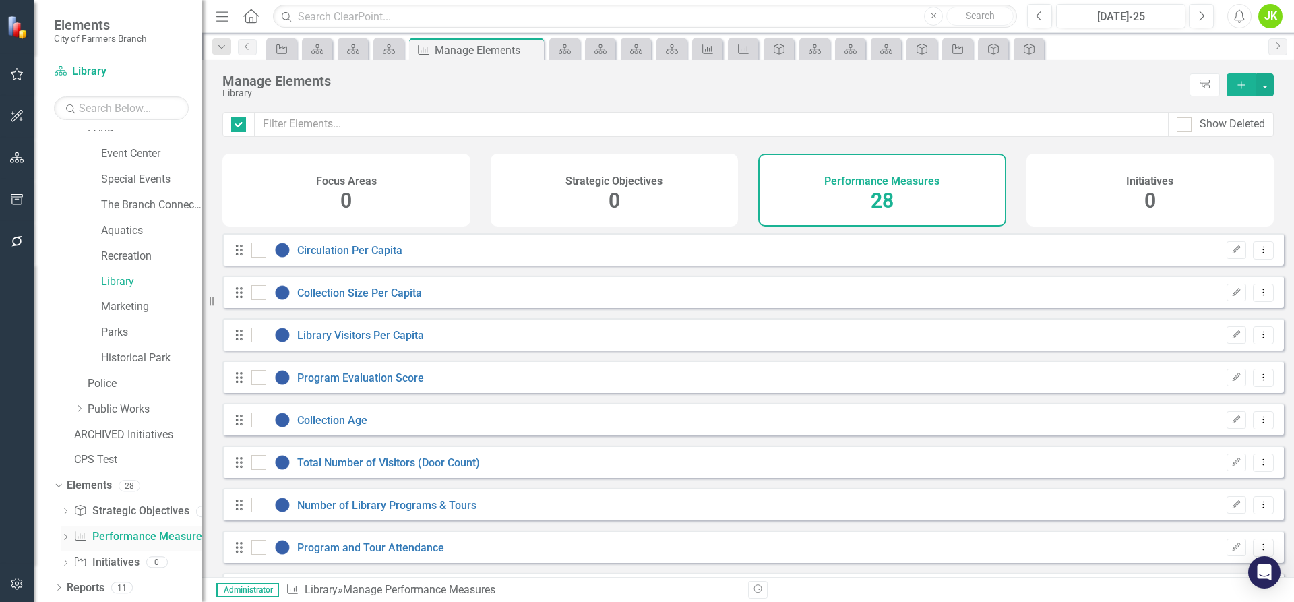
checkbox input "false"
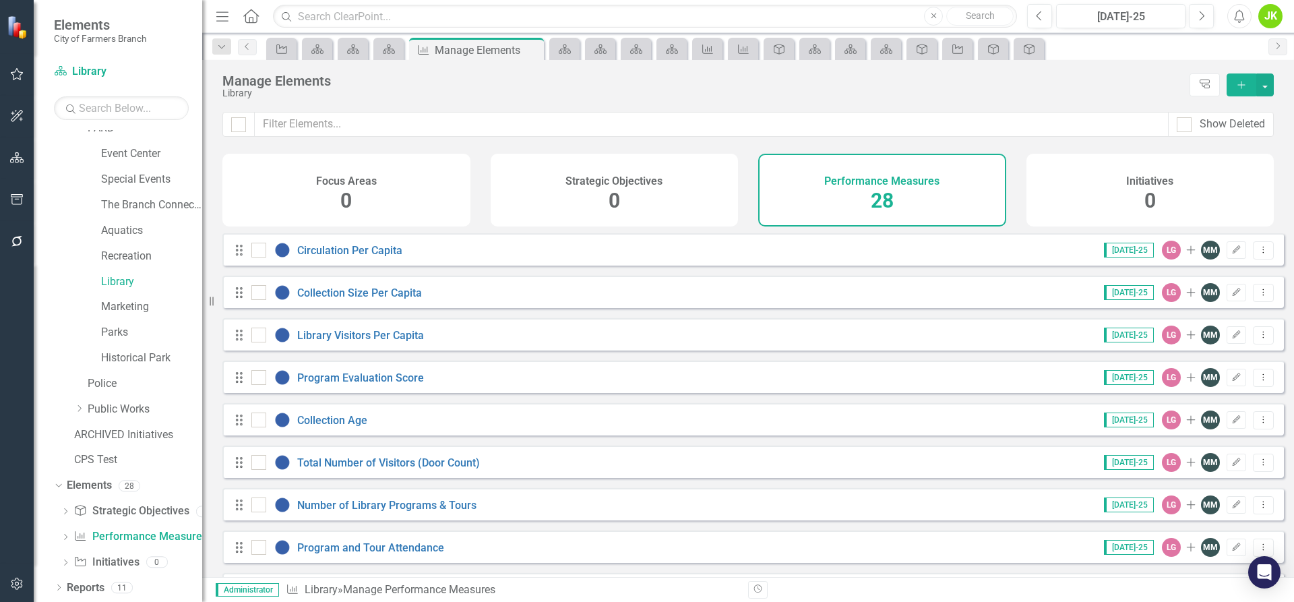
click at [663, 202] on div "Strategic Objectives 0" at bounding box center [615, 190] width 248 height 73
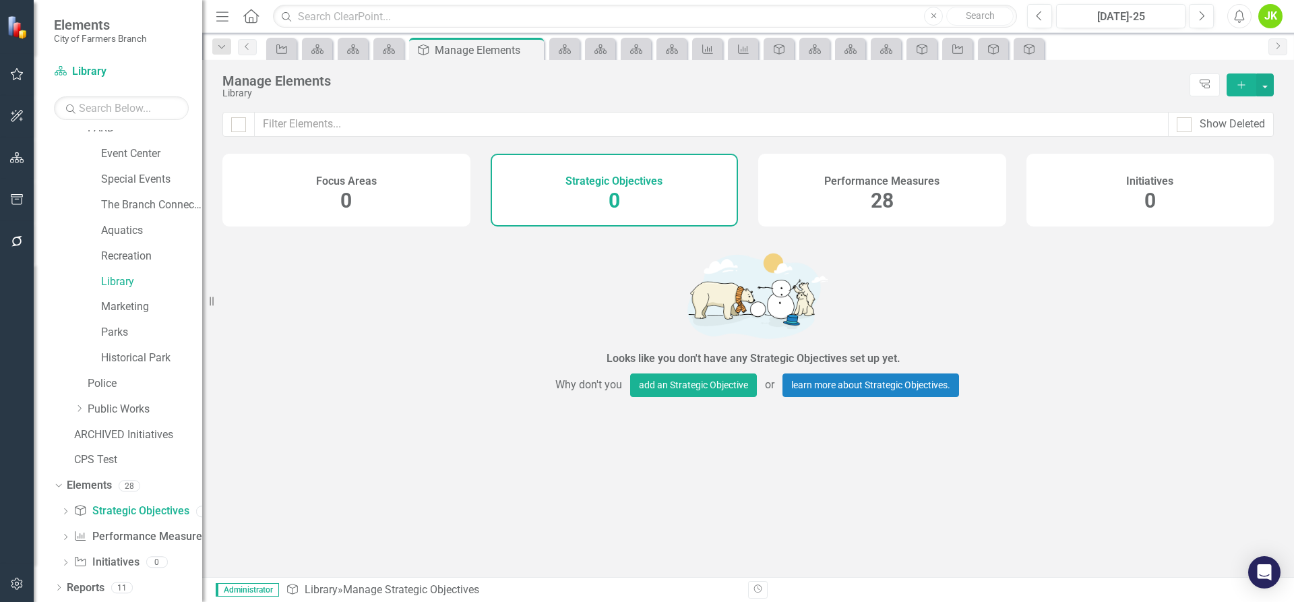
click at [830, 186] on h4 "Performance Measures" at bounding box center [881, 181] width 115 height 12
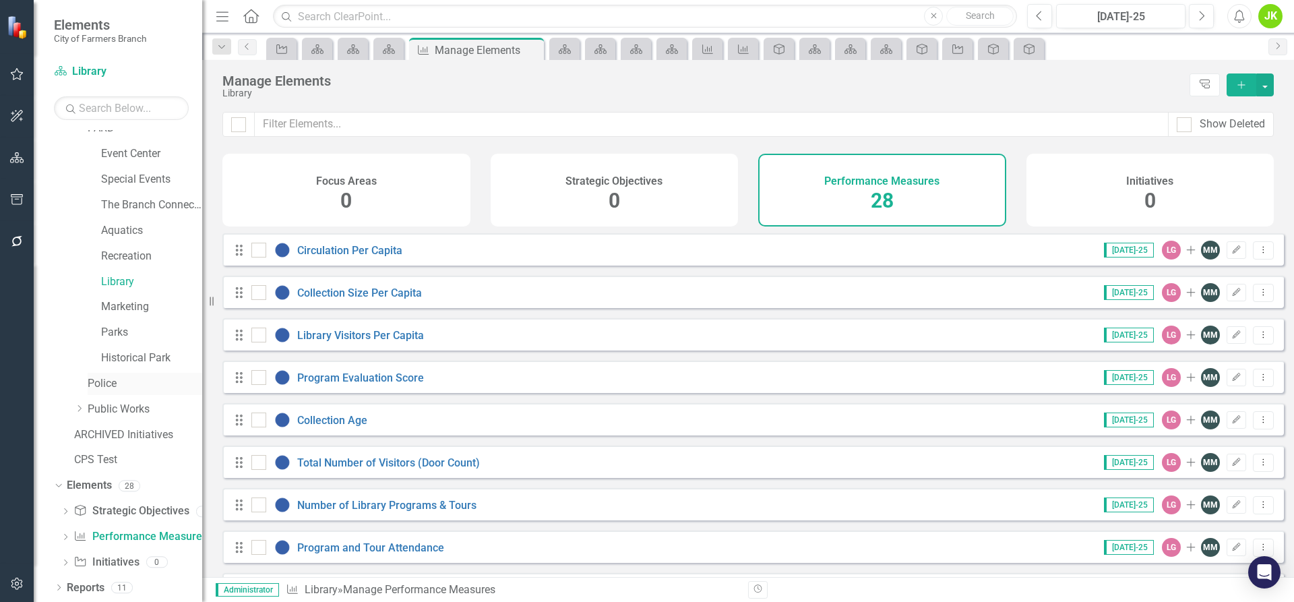
click at [129, 382] on link "Police" at bounding box center [145, 384] width 115 height 16
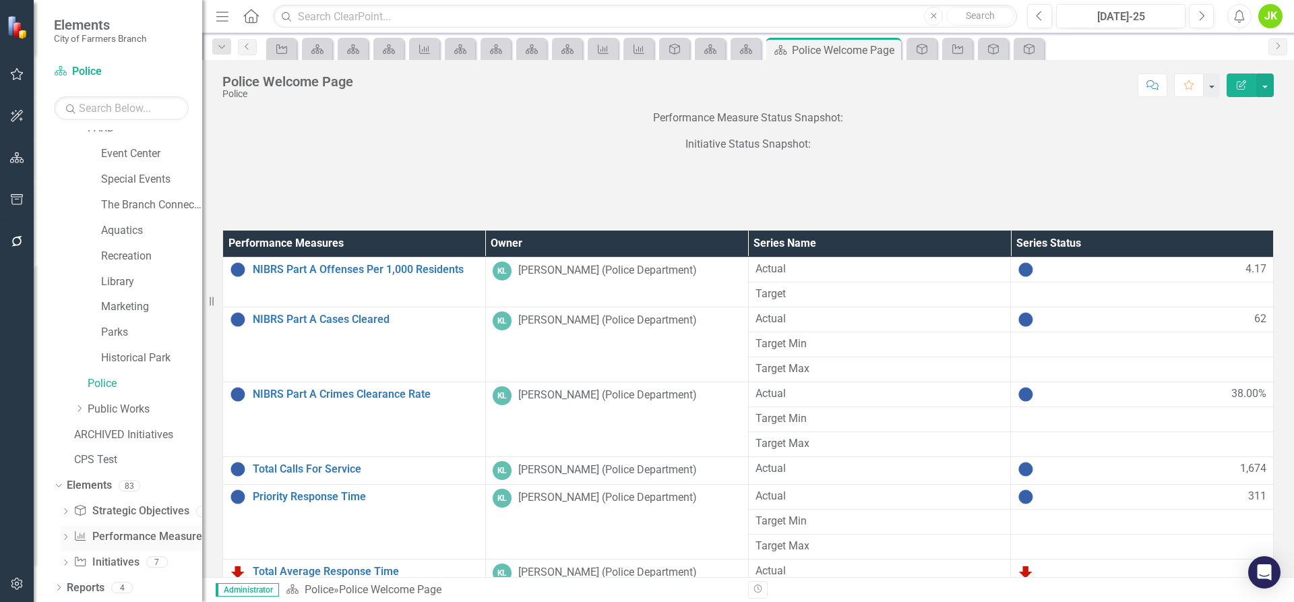
click at [125, 545] on div "Performance Measure Performance Measures" at bounding box center [139, 537] width 133 height 22
click at [125, 543] on link "Performance Measure Performance Measures" at bounding box center [139, 537] width 133 height 16
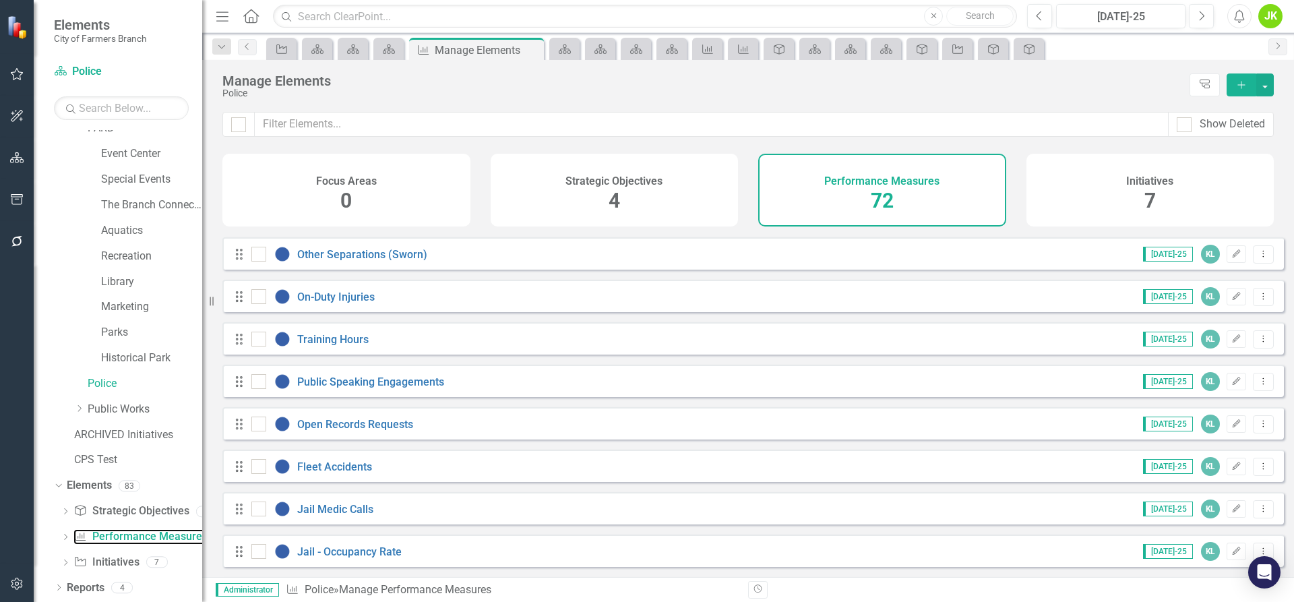
scroll to position [2696, 0]
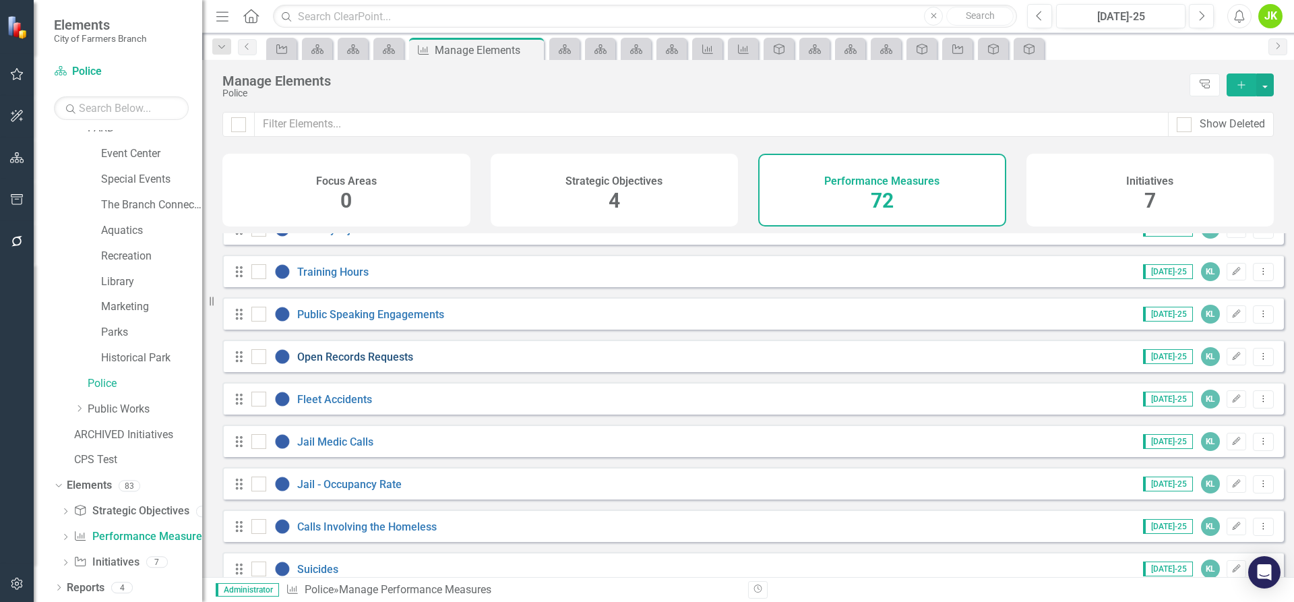
click at [384, 363] on link "Open Records Requests" at bounding box center [355, 357] width 116 height 13
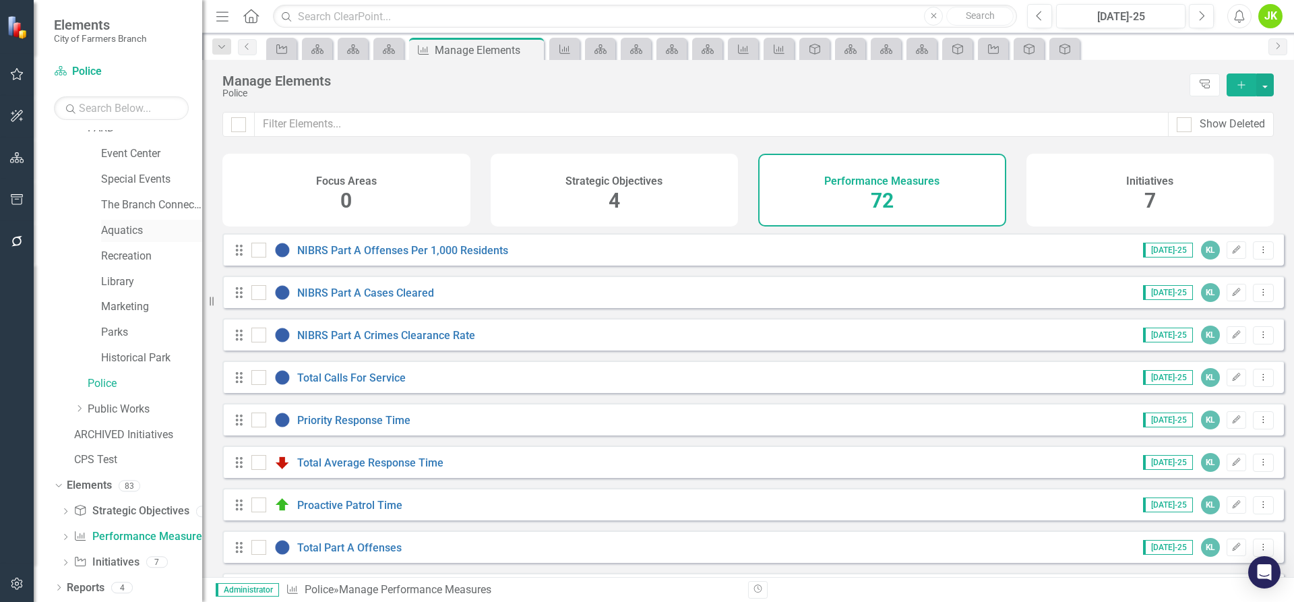
click at [122, 235] on link "Aquatics" at bounding box center [151, 231] width 101 height 16
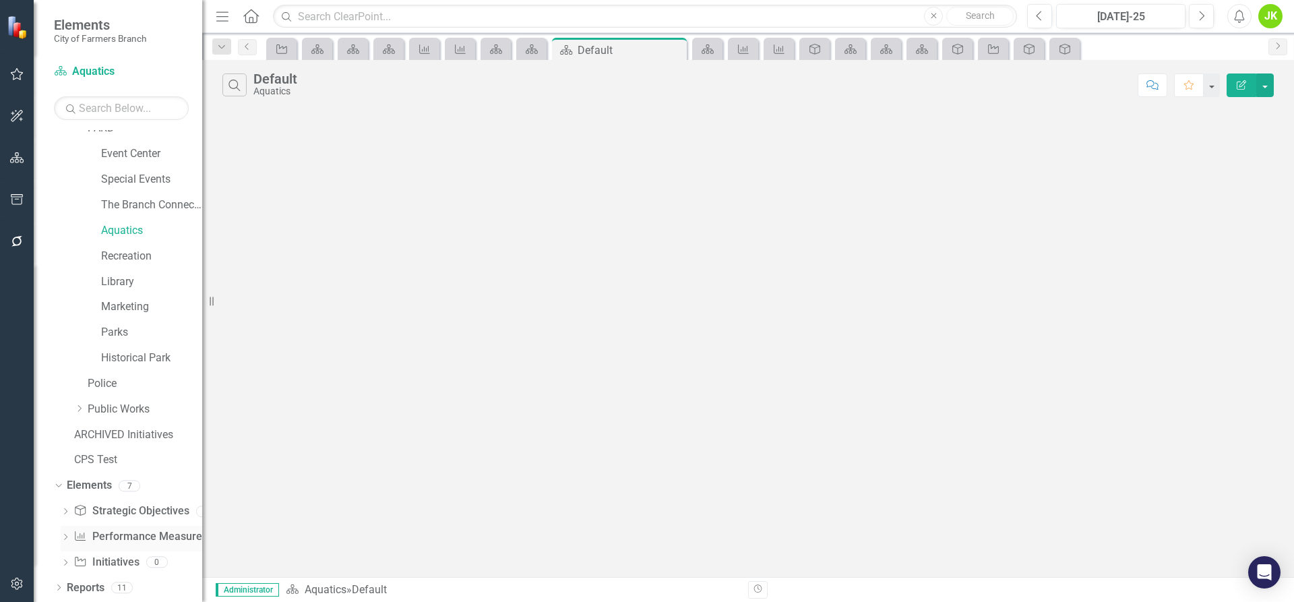
click at [121, 541] on link "Performance Measure Performance Measures" at bounding box center [139, 537] width 133 height 16
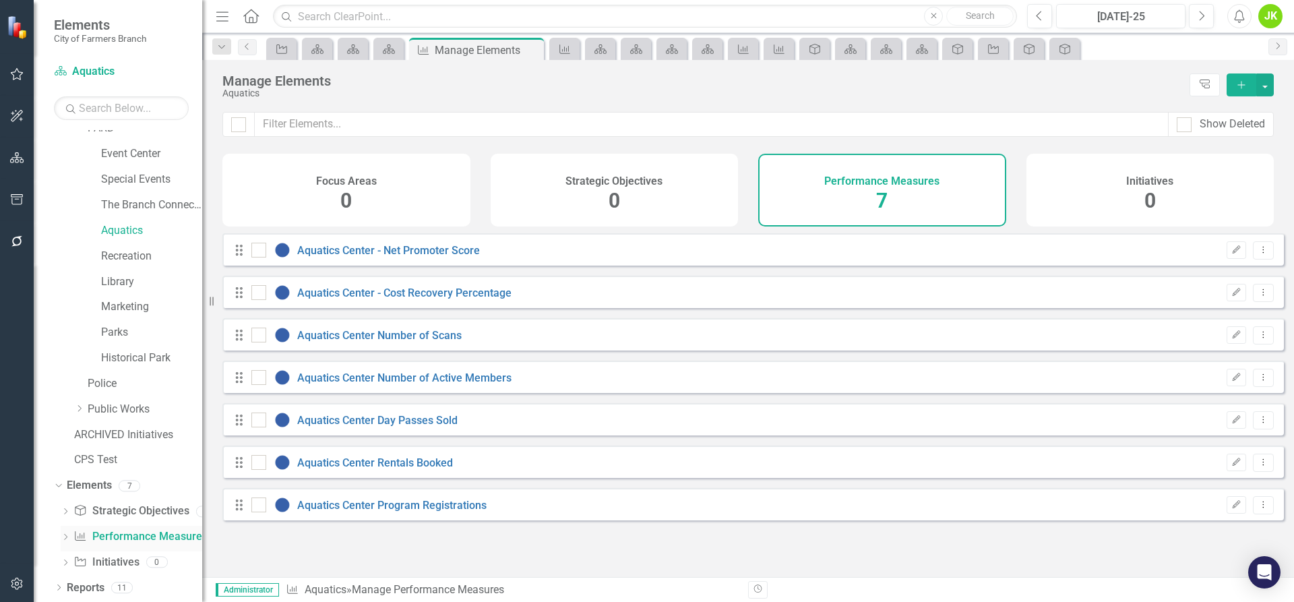
checkbox input "false"
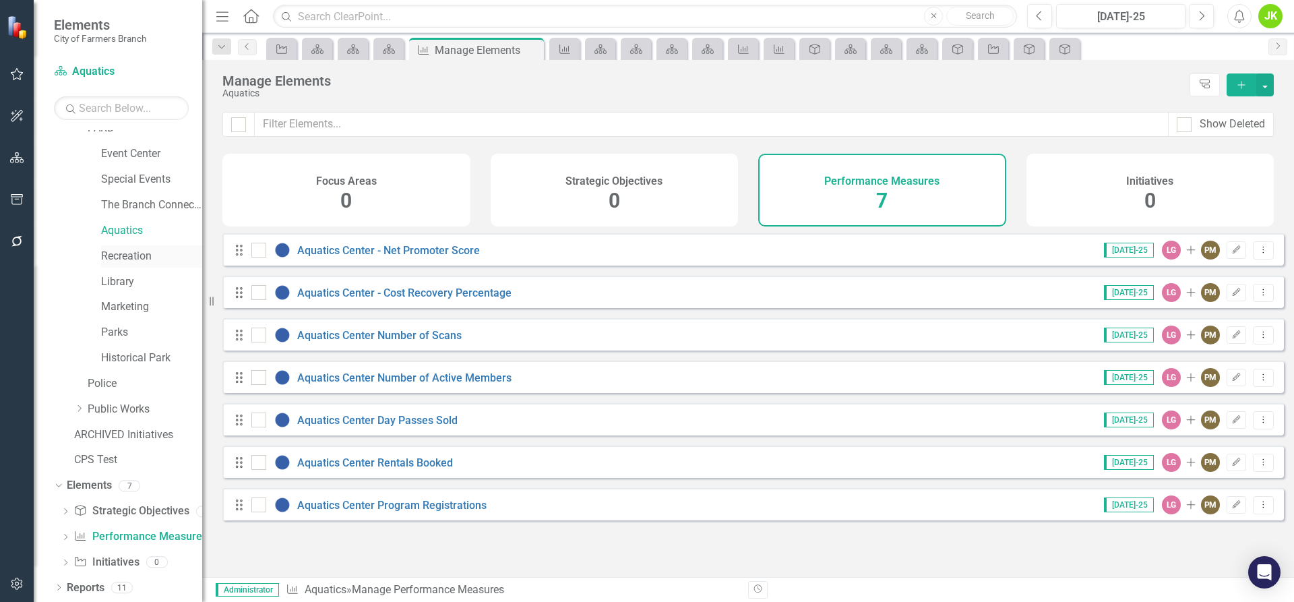
click at [140, 260] on link "Recreation" at bounding box center [151, 257] width 101 height 16
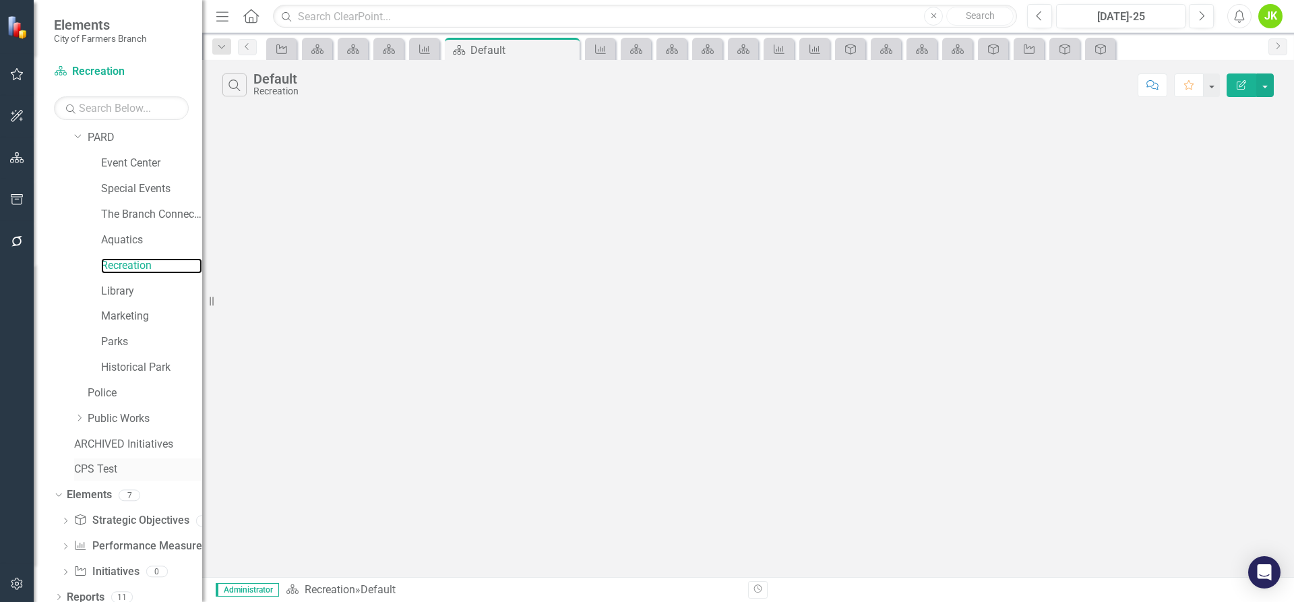
scroll to position [259, 0]
click at [131, 536] on div "Performance Measure Performance Measures" at bounding box center [139, 546] width 133 height 22
click at [129, 545] on link "Performance Measure Performance Measures" at bounding box center [139, 546] width 133 height 16
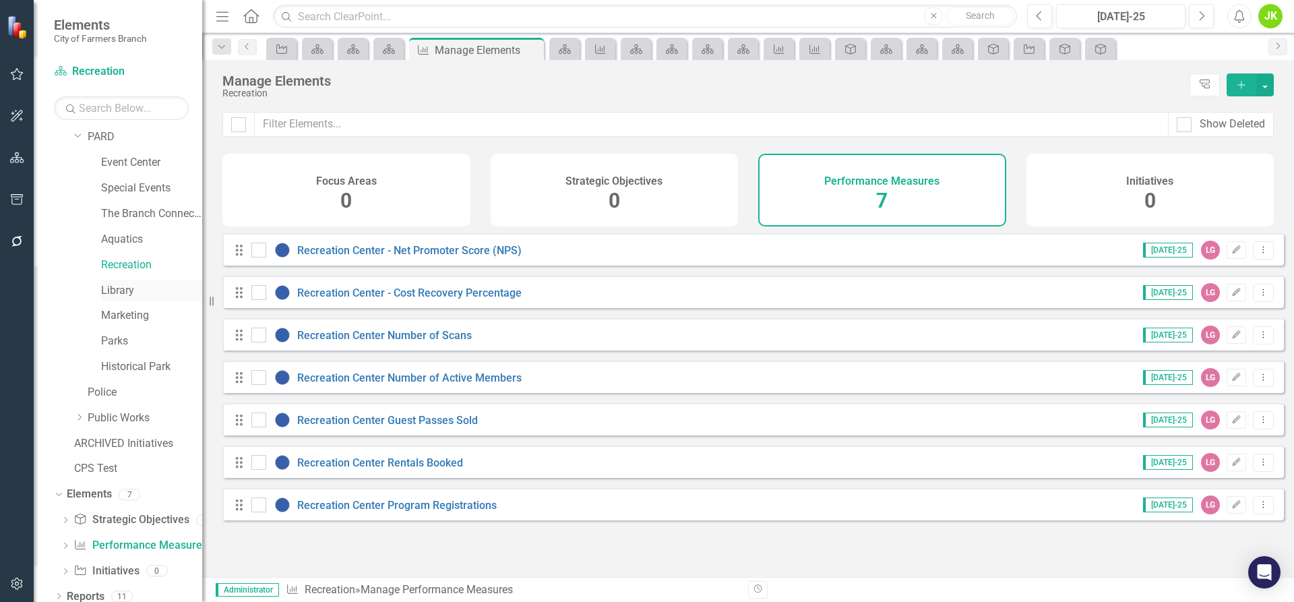
click at [124, 288] on link "Library" at bounding box center [151, 291] width 101 height 16
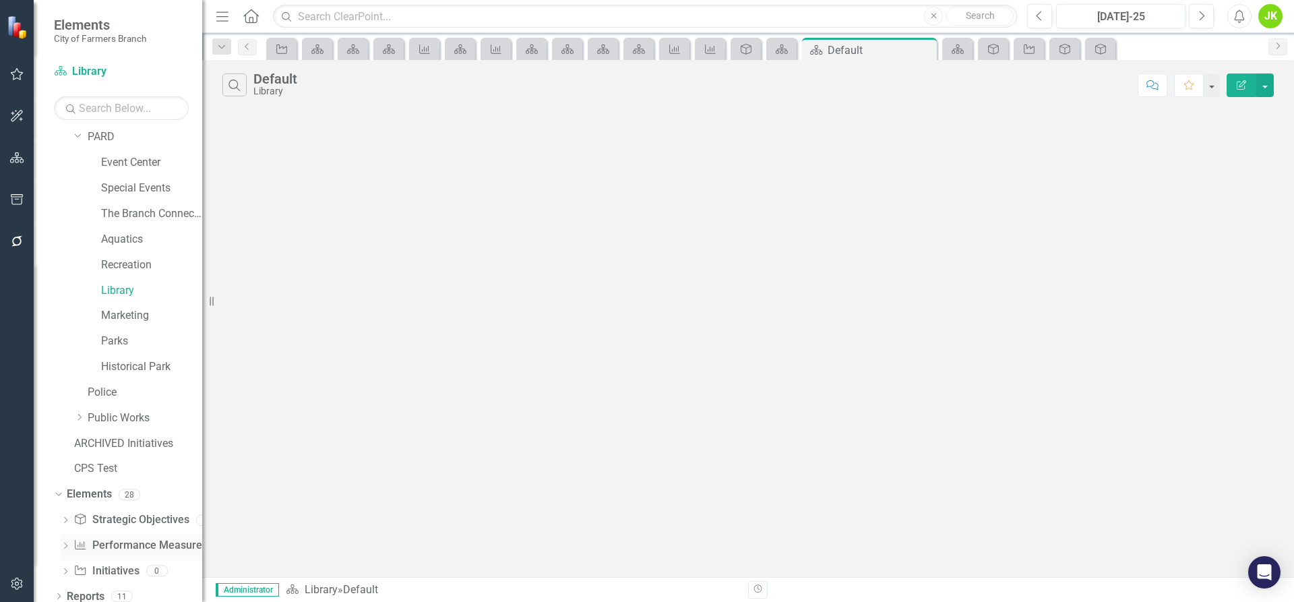
click at [117, 541] on link "Performance Measure Performance Measures" at bounding box center [139, 546] width 133 height 16
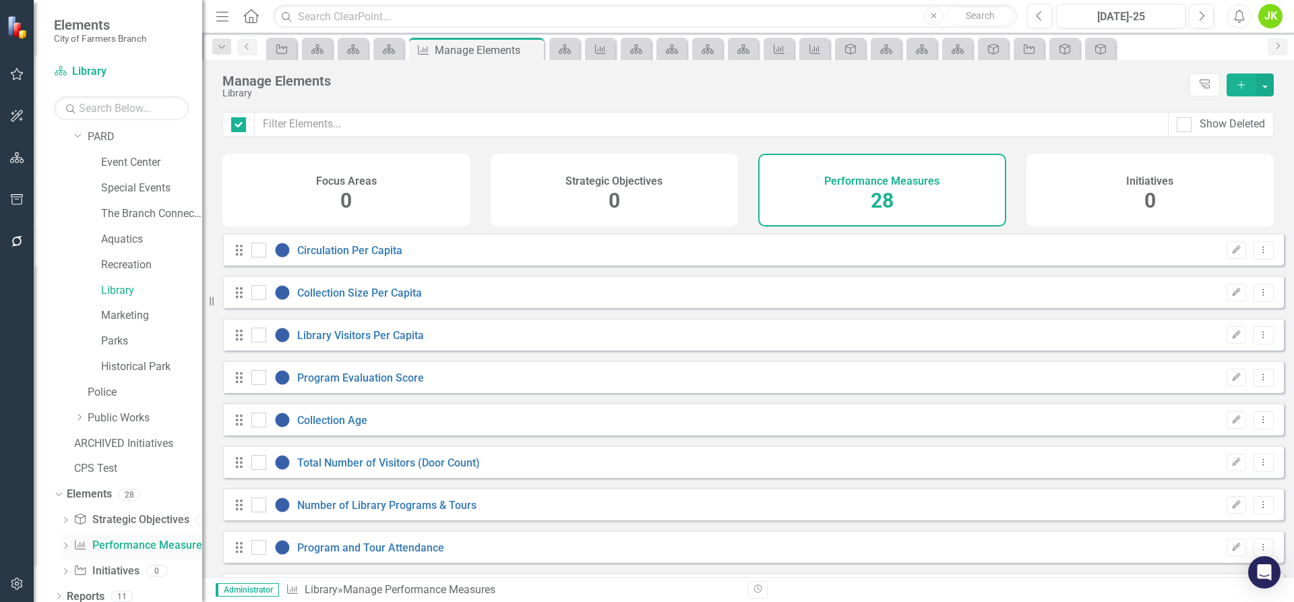
checkbox input "false"
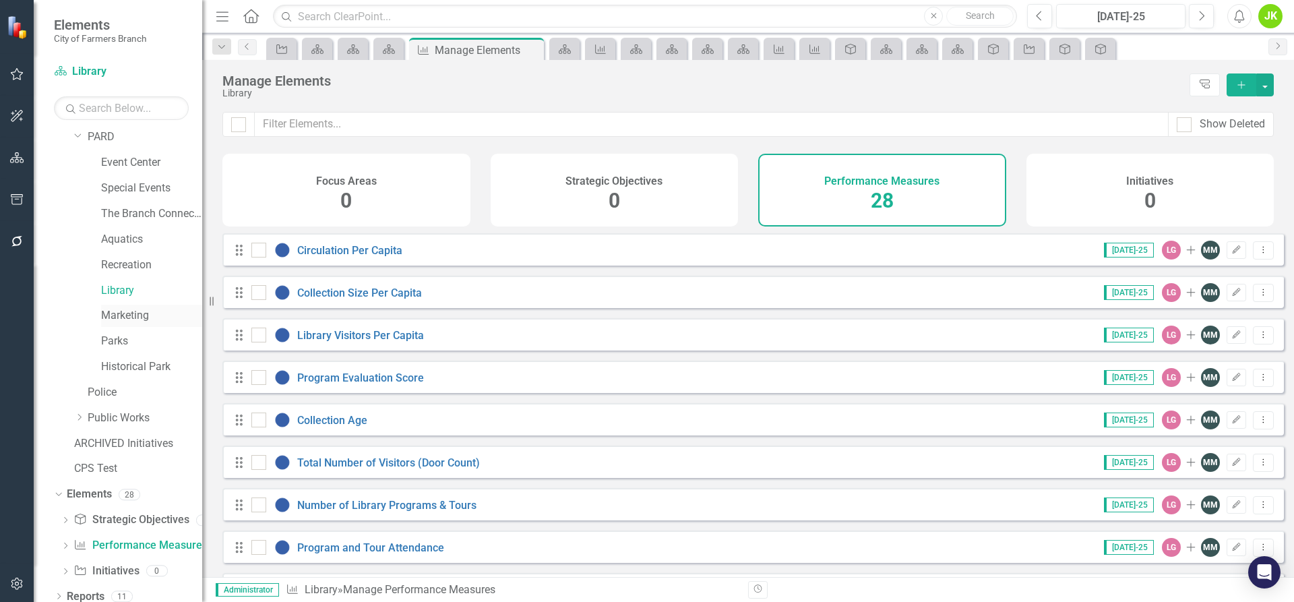
click at [106, 318] on link "Marketing" at bounding box center [151, 316] width 101 height 16
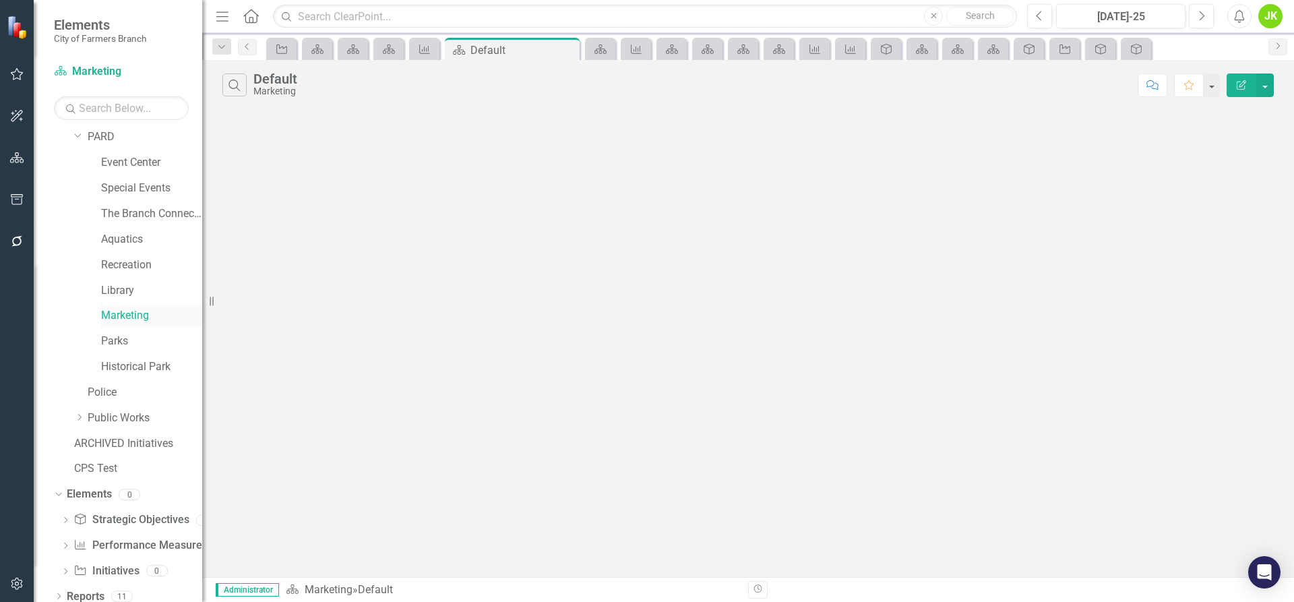
scroll to position [259, 0]
click at [121, 283] on link "Library" at bounding box center [151, 291] width 101 height 16
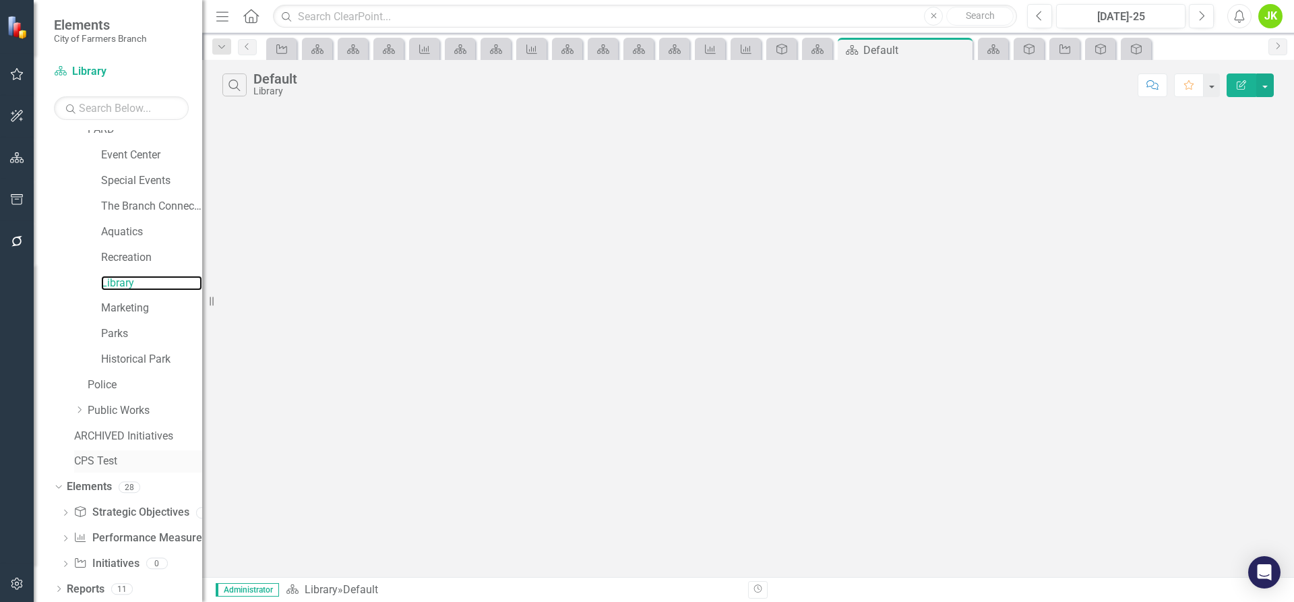
scroll to position [268, 0]
click at [142, 541] on link "Performance Measure Performance Measures" at bounding box center [139, 537] width 133 height 16
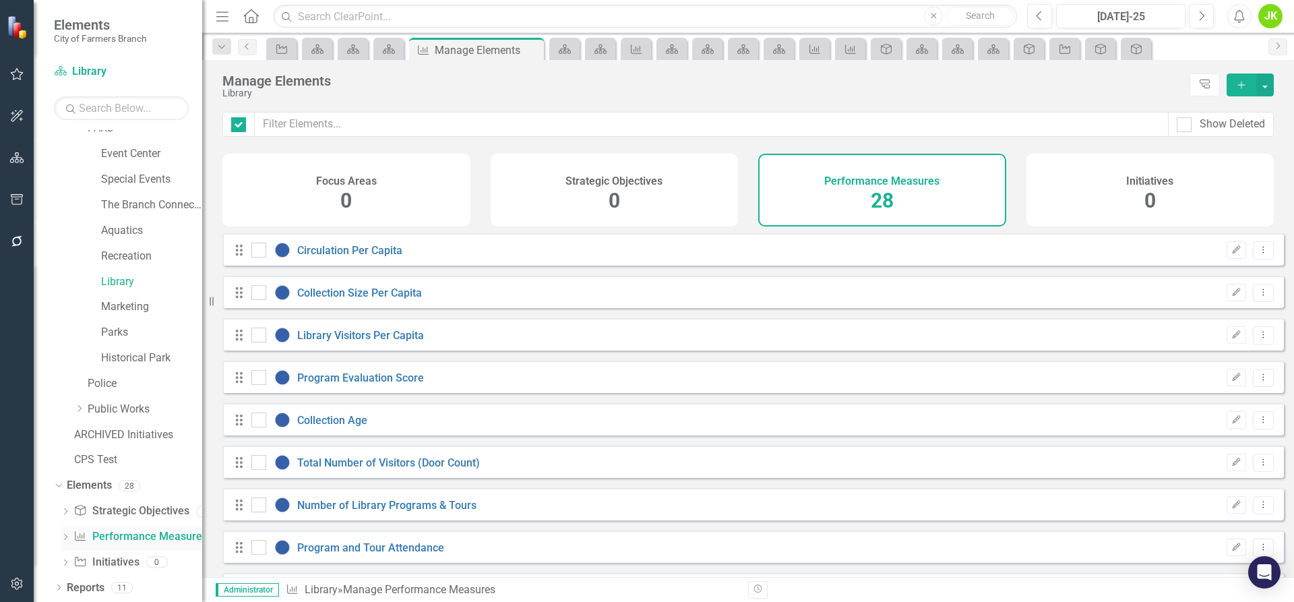
checkbox input "false"
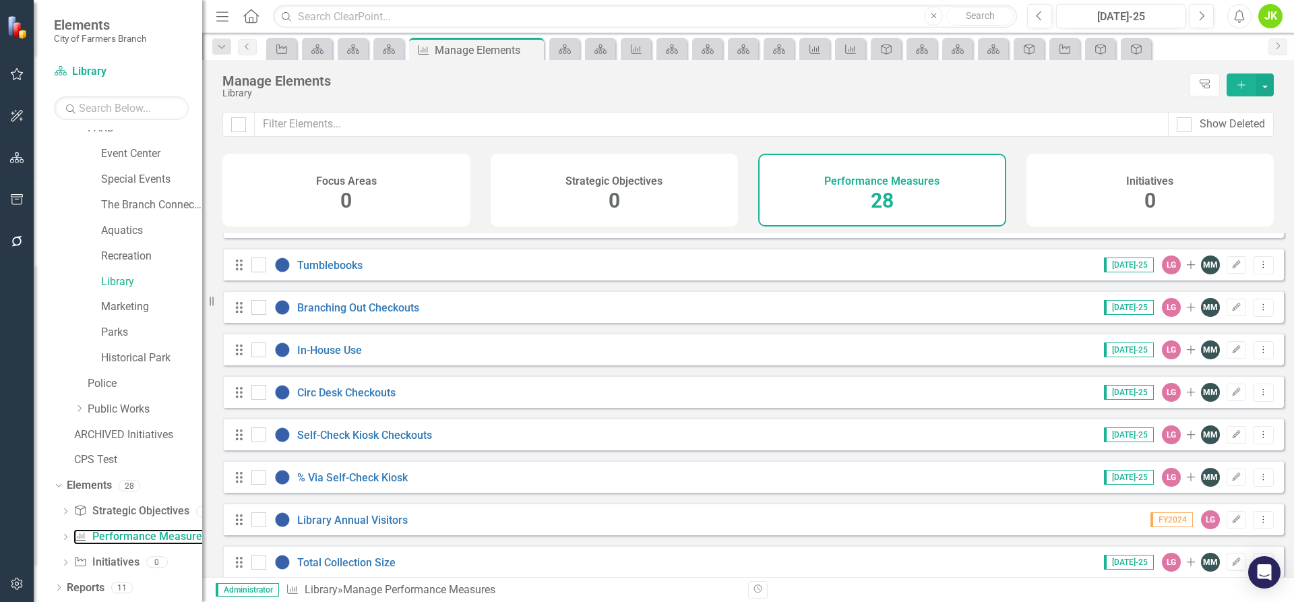
scroll to position [855, 0]
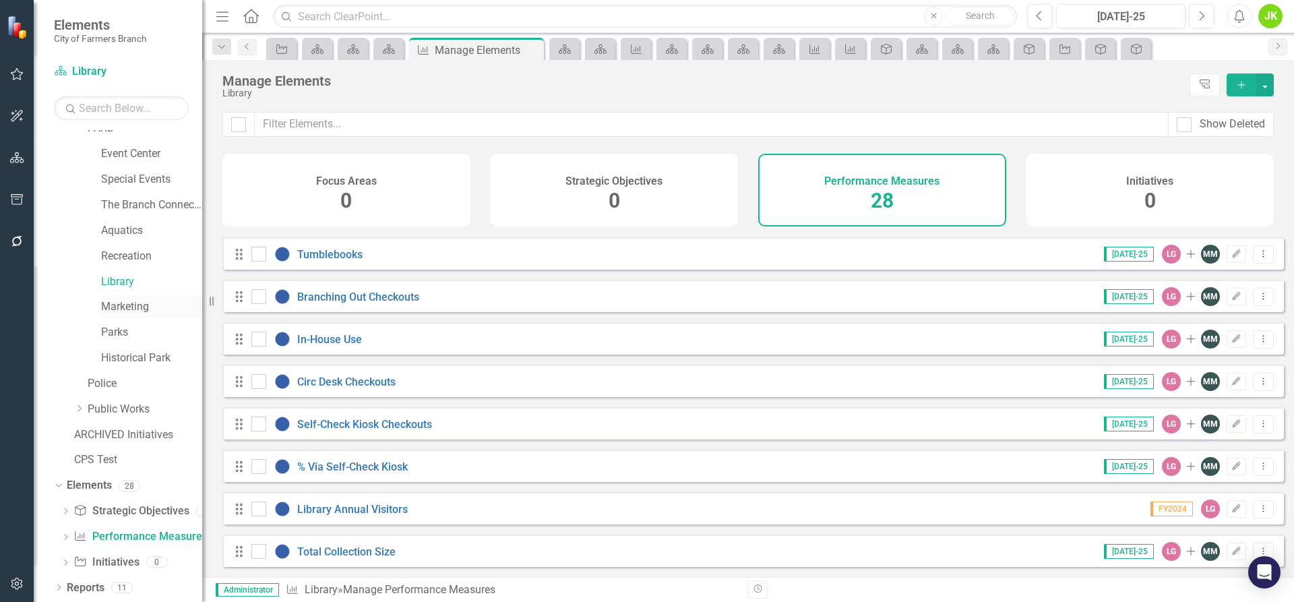
click at [117, 309] on link "Marketing" at bounding box center [151, 307] width 101 height 16
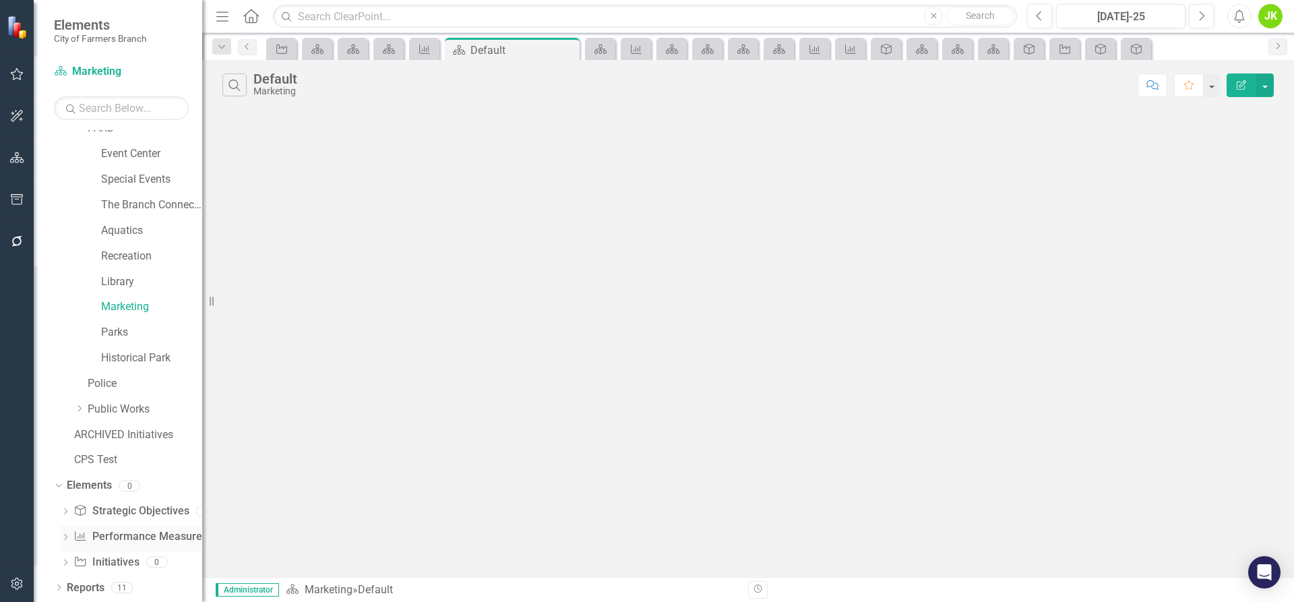
click at [121, 543] on link "Performance Measure Performance Measures" at bounding box center [139, 537] width 133 height 16
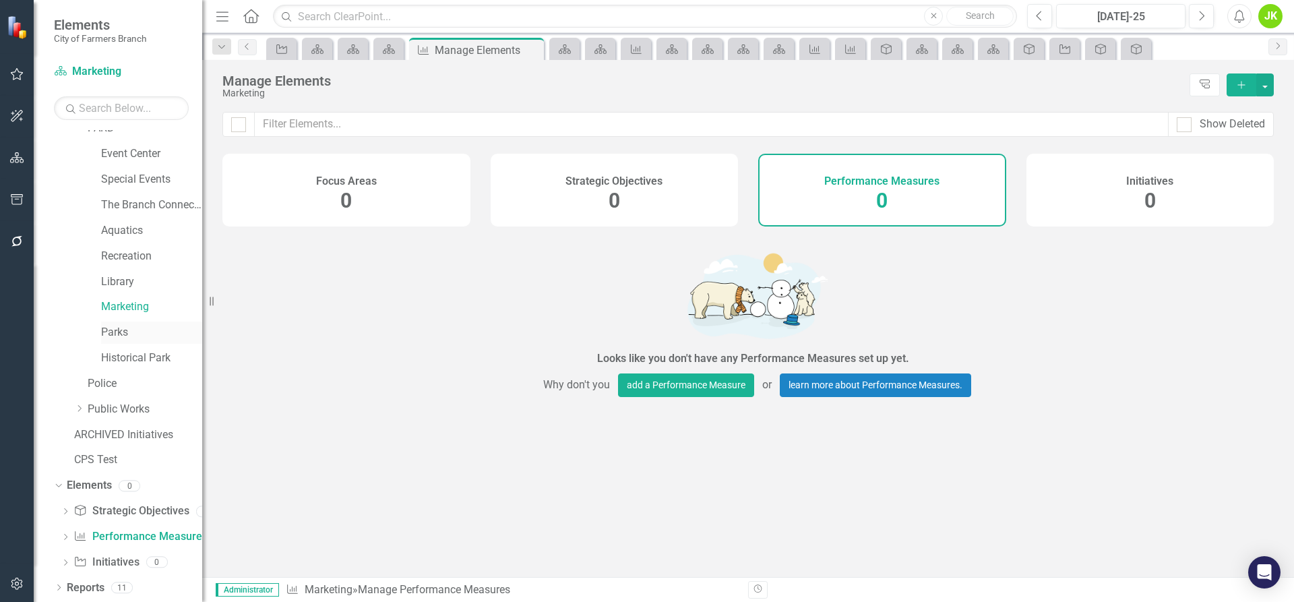
click at [123, 336] on link "Parks" at bounding box center [151, 333] width 101 height 16
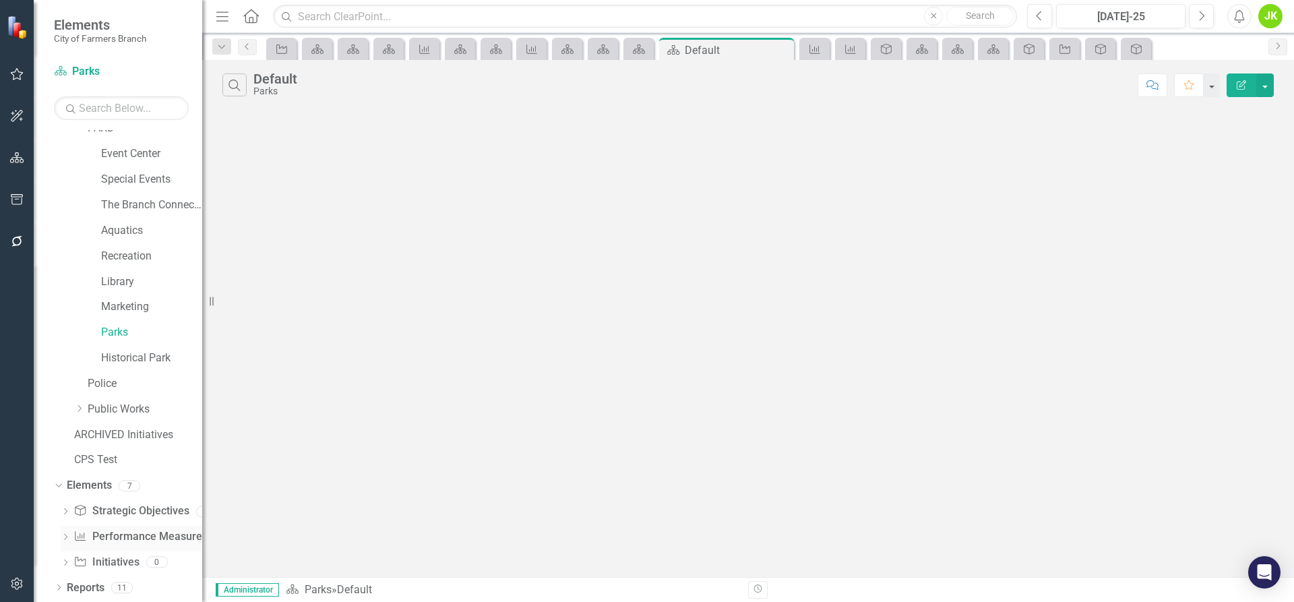
click at [131, 529] on link "Performance Measure Performance Measures" at bounding box center [139, 537] width 133 height 16
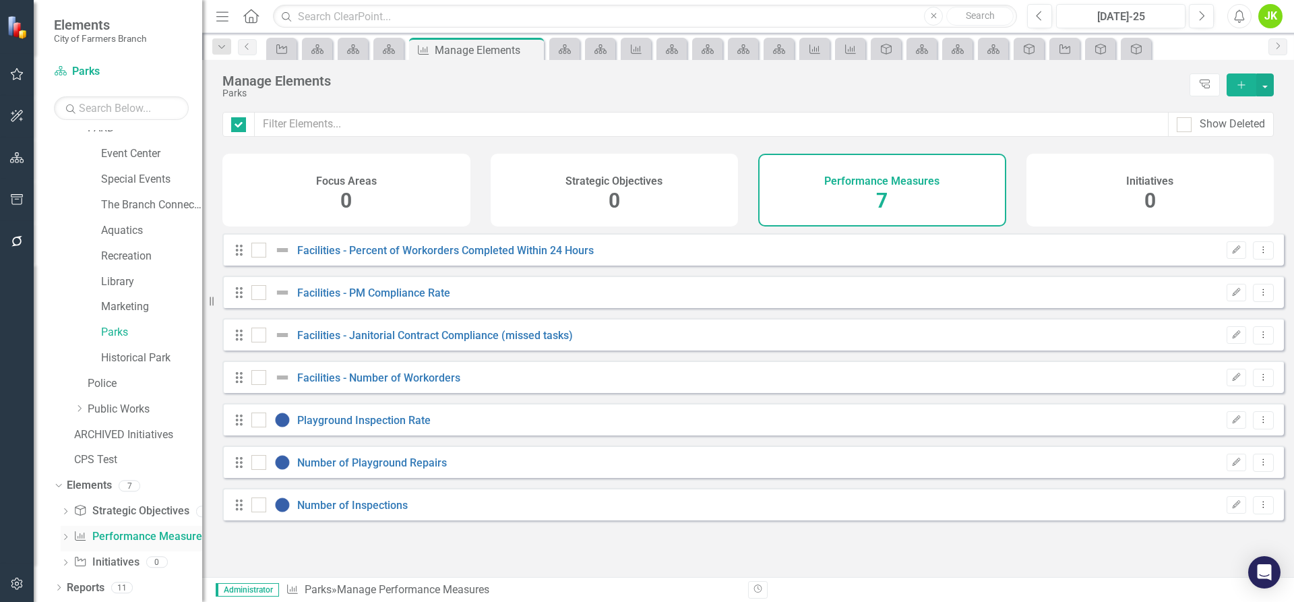
checkbox input "false"
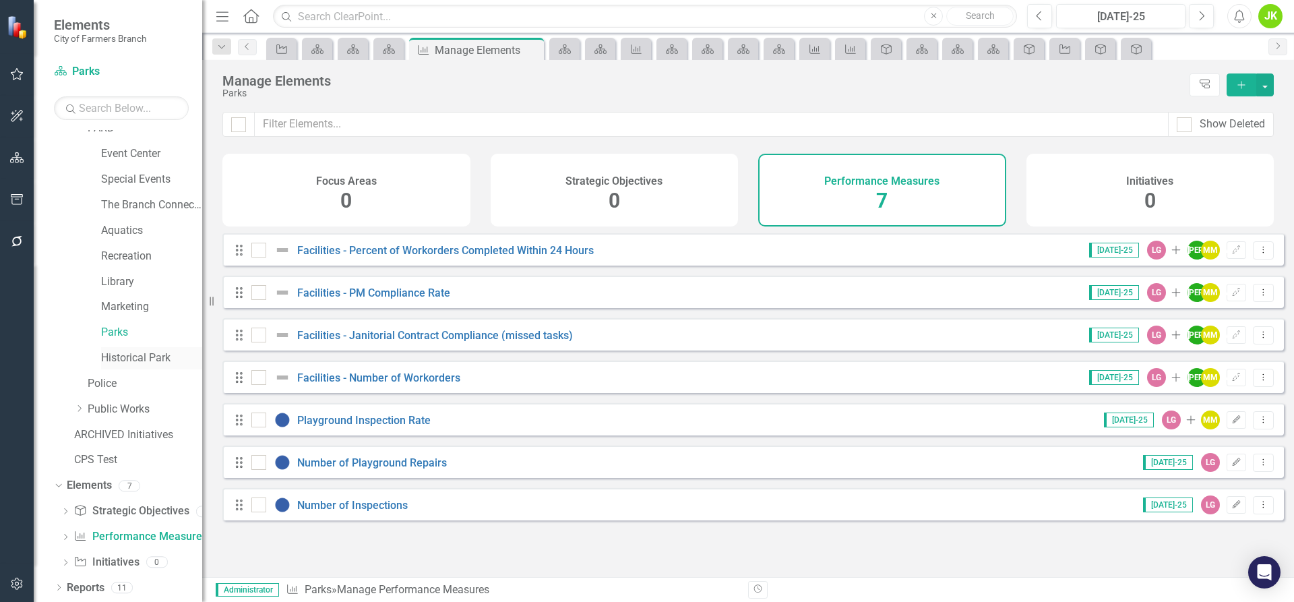
click at [134, 361] on link "Historical Park" at bounding box center [151, 359] width 101 height 16
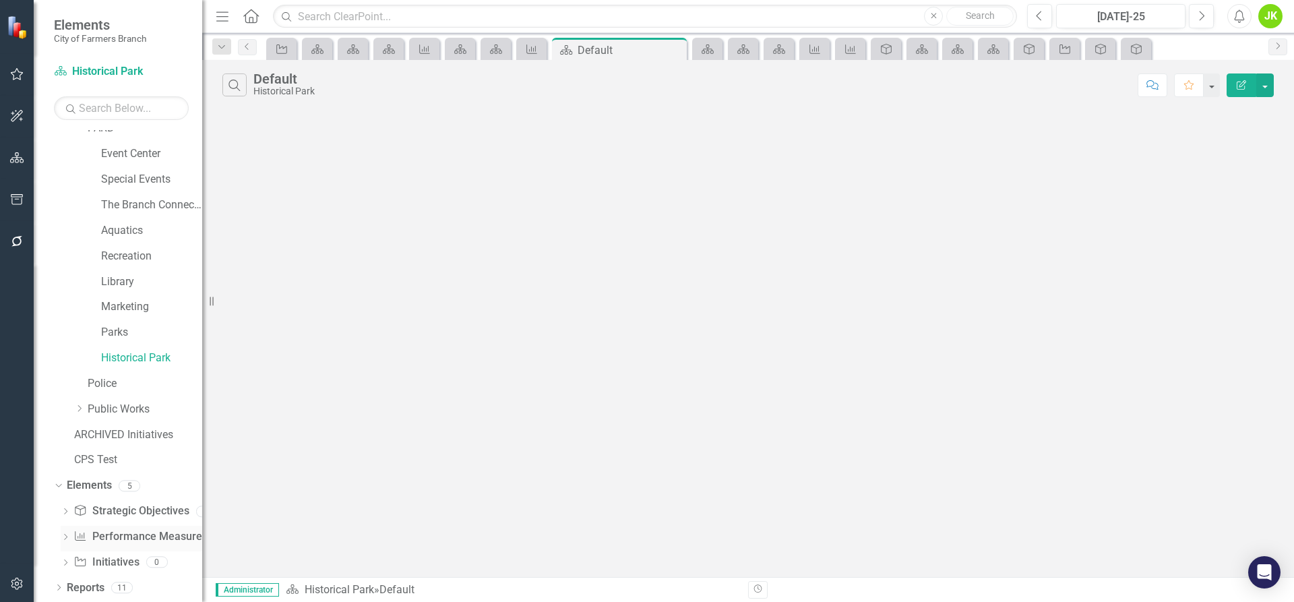
click at [114, 528] on div "Performance Measure Performance Measures" at bounding box center [139, 537] width 133 height 22
click at [115, 534] on link "Performance Measure Performance Measures" at bounding box center [139, 537] width 133 height 16
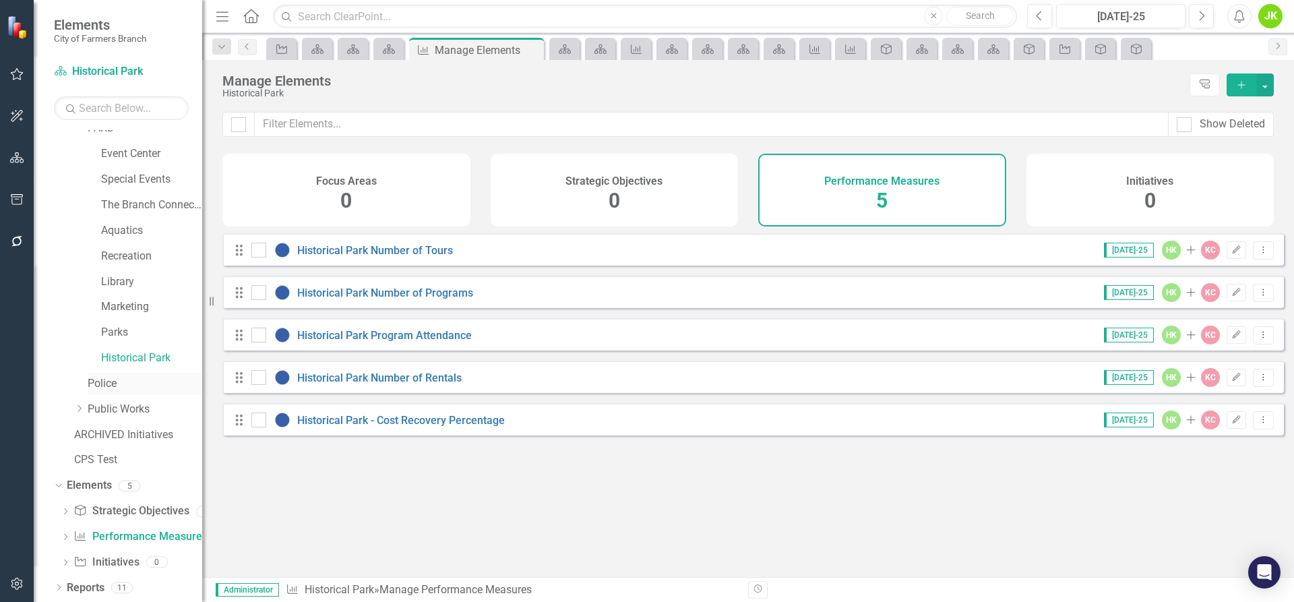
click at [119, 386] on link "Police" at bounding box center [145, 384] width 115 height 16
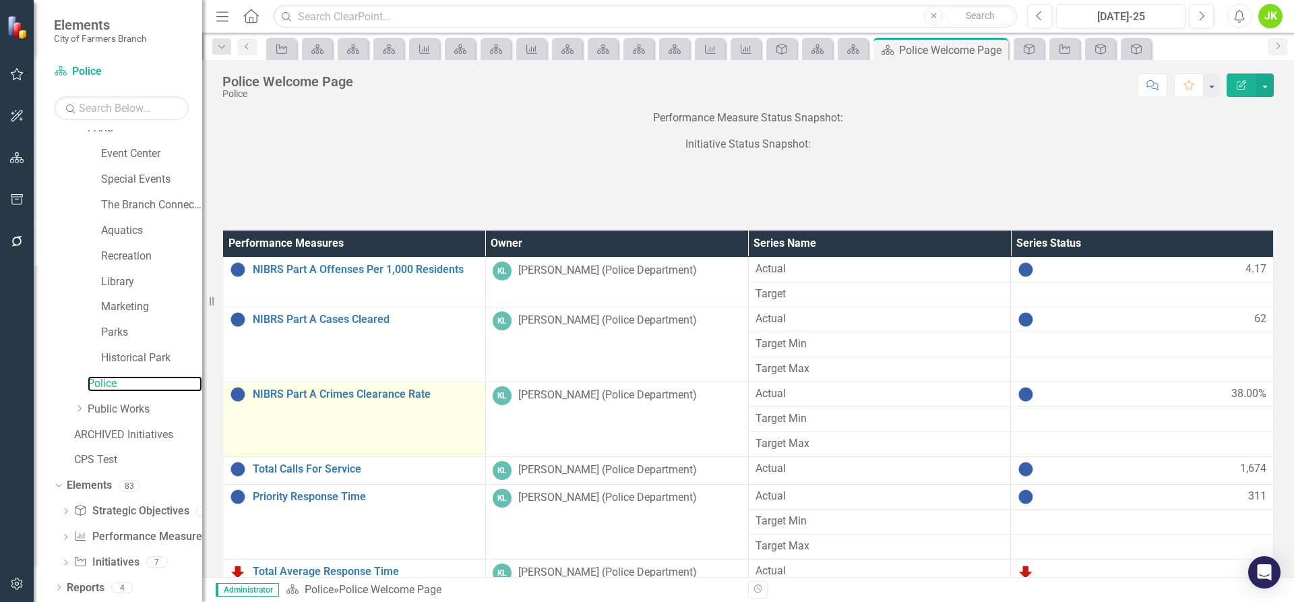
scroll to position [67, 0]
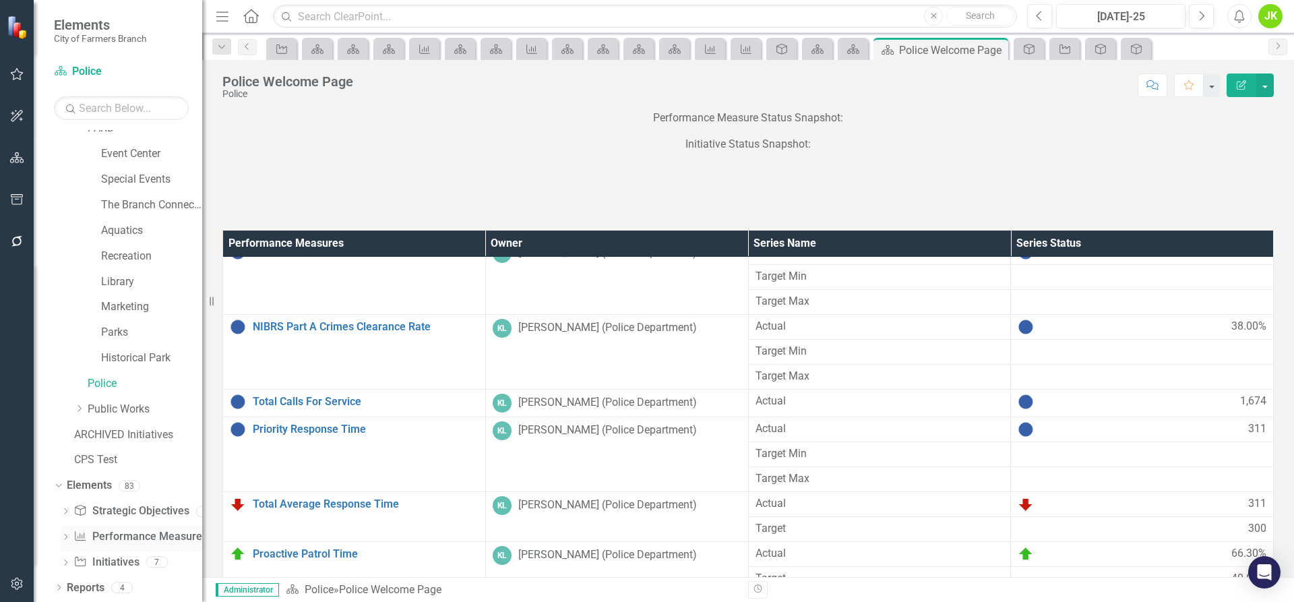
click at [121, 541] on link "Performance Measure Performance Measures" at bounding box center [139, 537] width 133 height 16
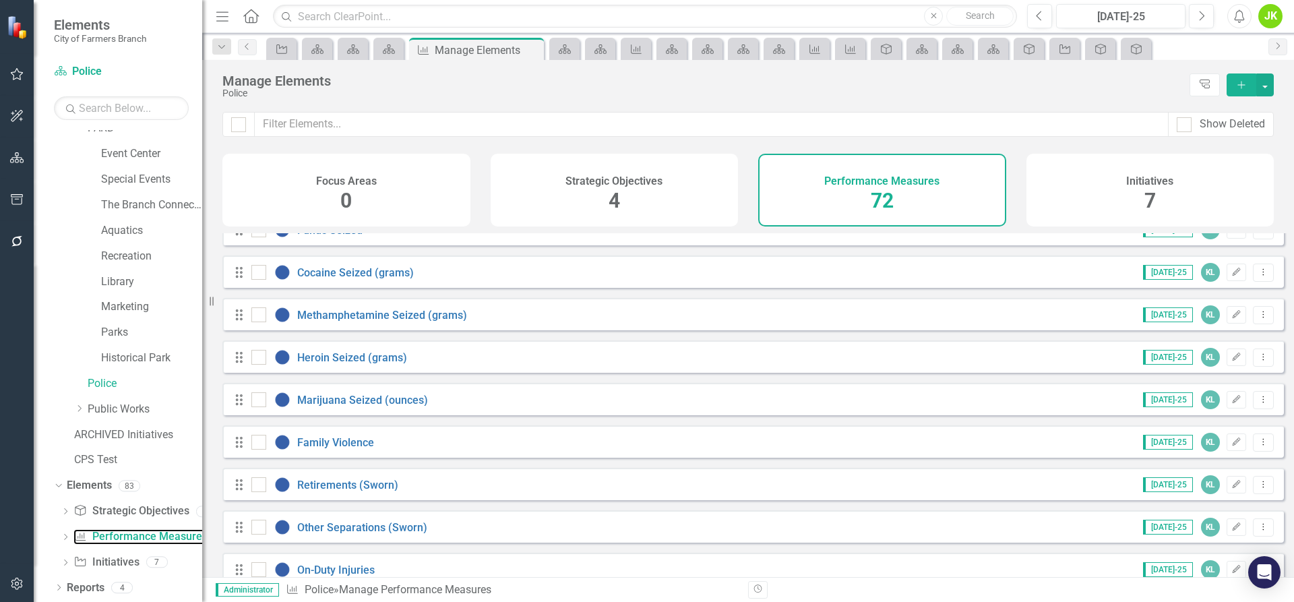
scroll to position [2359, 0]
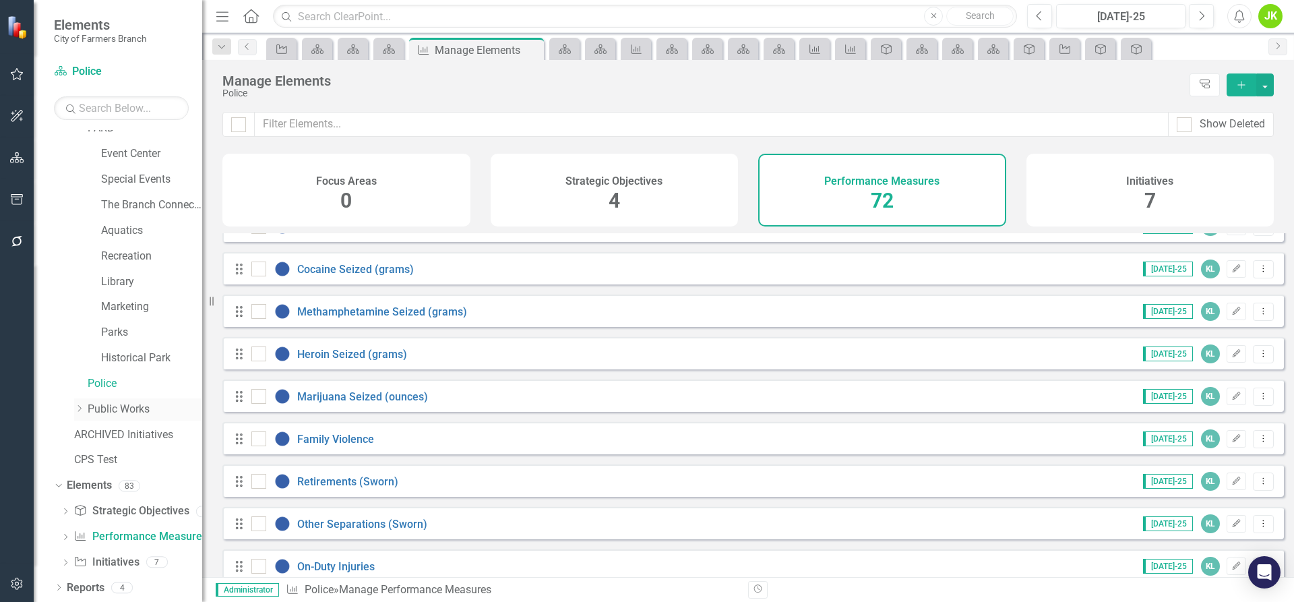
click at [124, 415] on link "Public Works" at bounding box center [145, 410] width 115 height 16
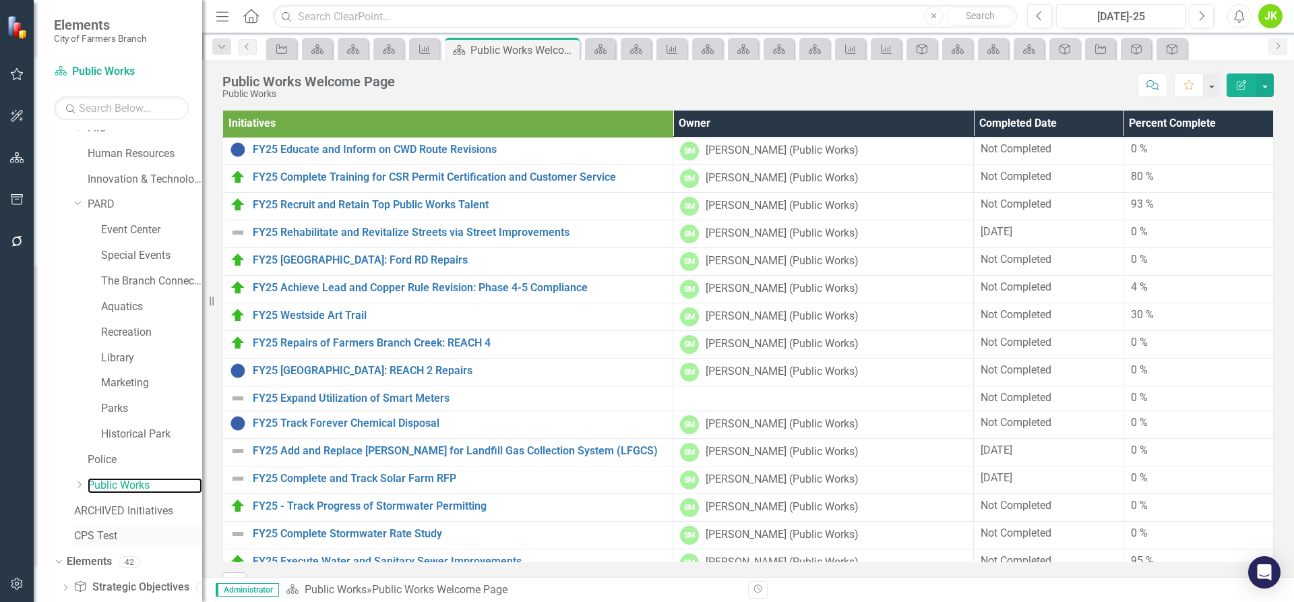
scroll to position [268, 0]
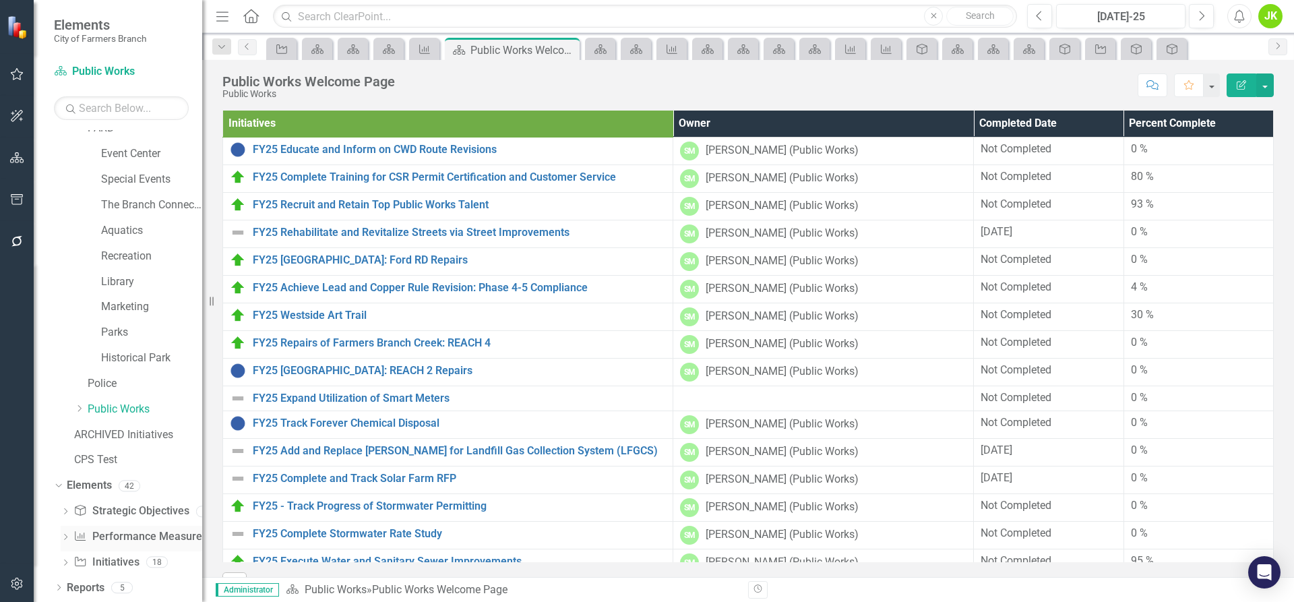
click at [131, 537] on link "Performance Measure Performance Measures" at bounding box center [139, 537] width 133 height 16
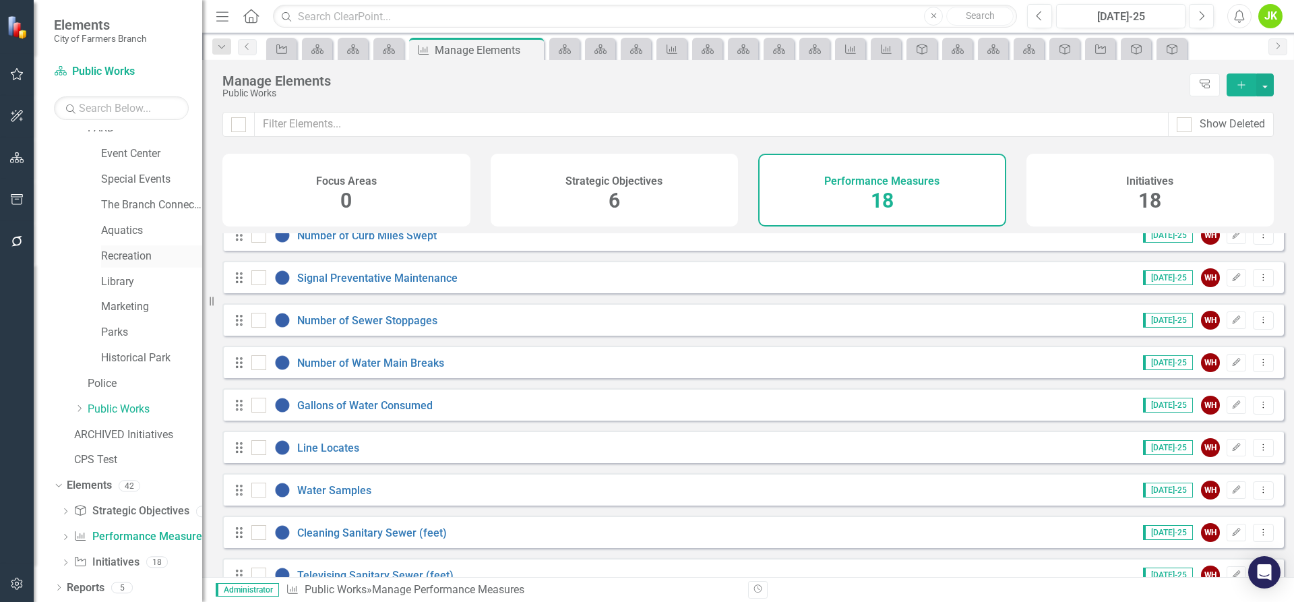
scroll to position [133, 0]
